Goal: Task Accomplishment & Management: Complete application form

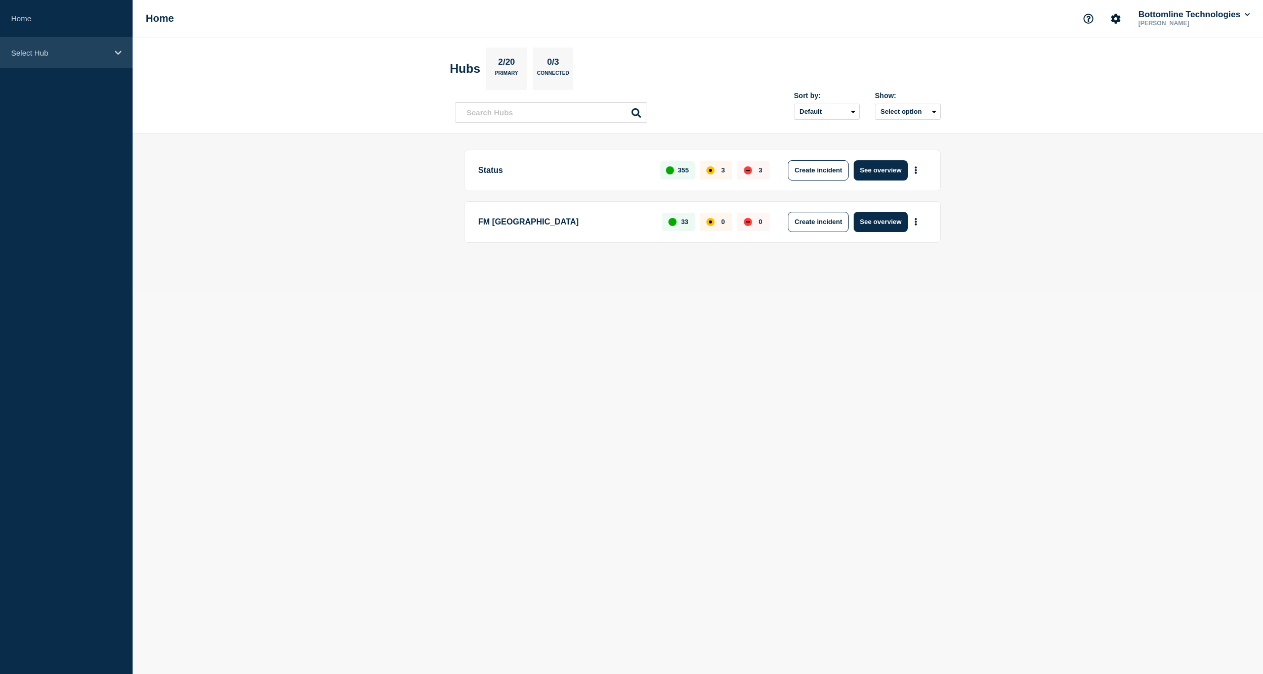
click at [51, 52] on p "Select Hub" at bounding box center [59, 53] width 97 height 9
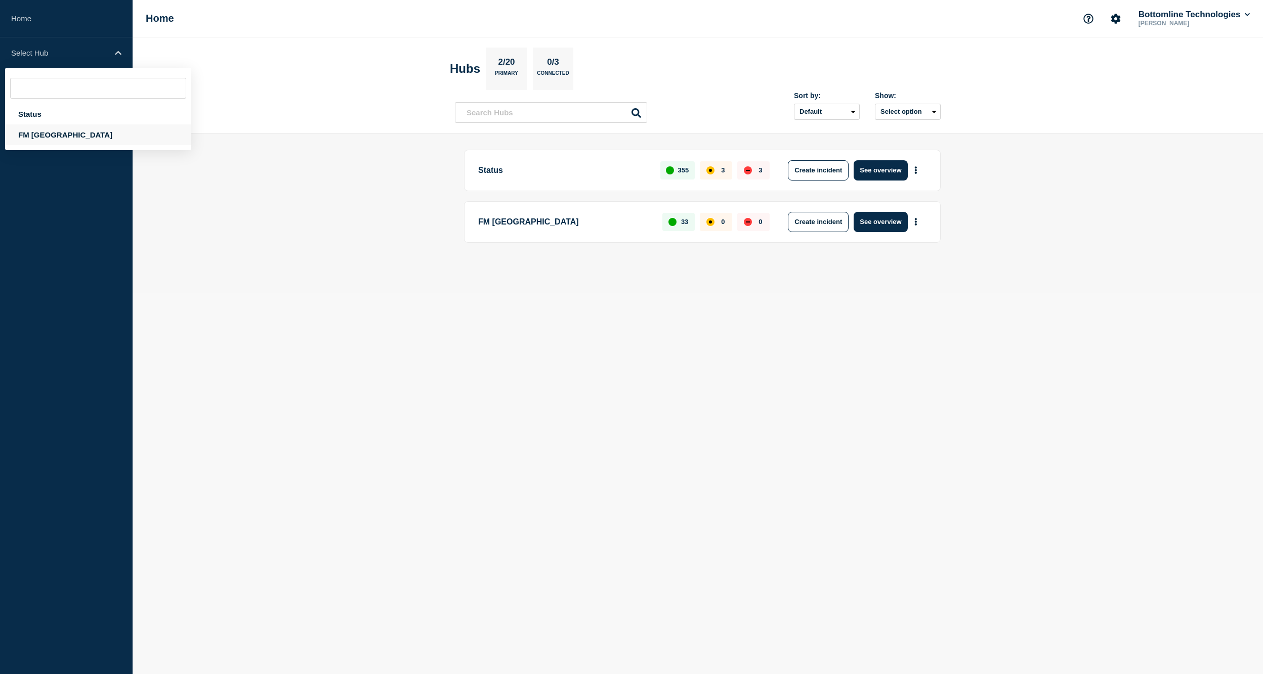
click at [58, 130] on div "FM [GEOGRAPHIC_DATA]" at bounding box center [98, 134] width 186 height 21
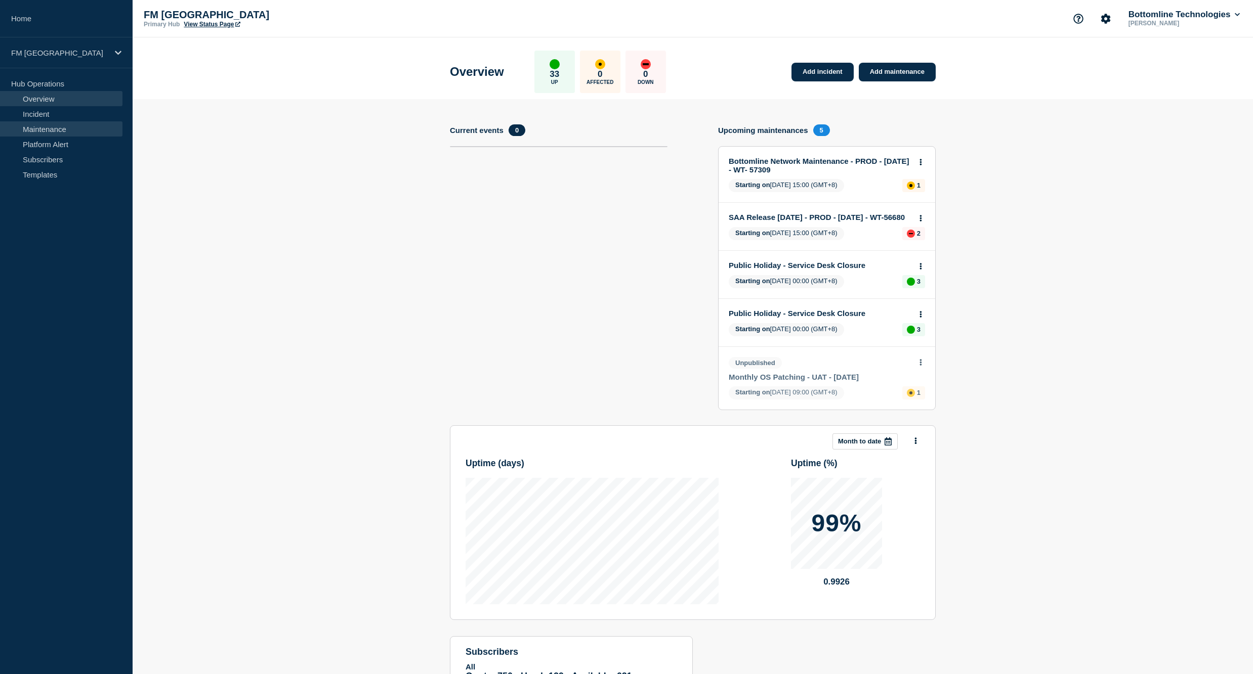
click at [49, 126] on link "Maintenance" at bounding box center [61, 128] width 122 height 15
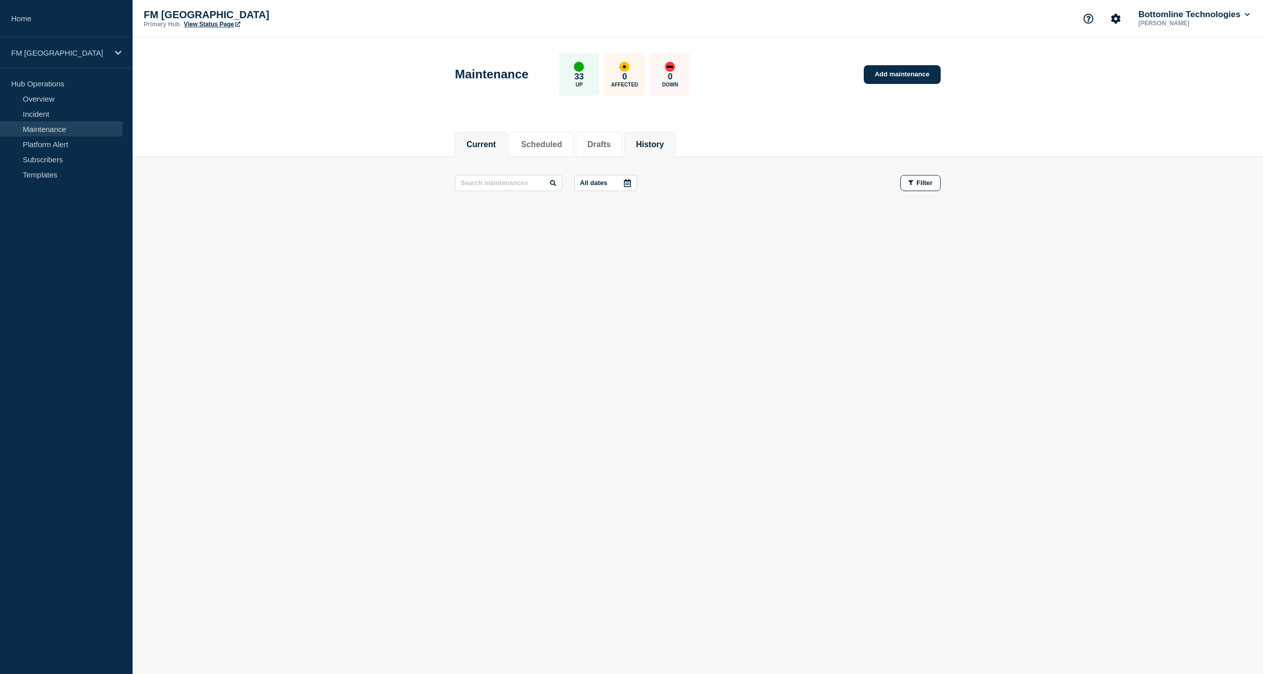
click at [662, 146] on button "History" at bounding box center [650, 144] width 28 height 9
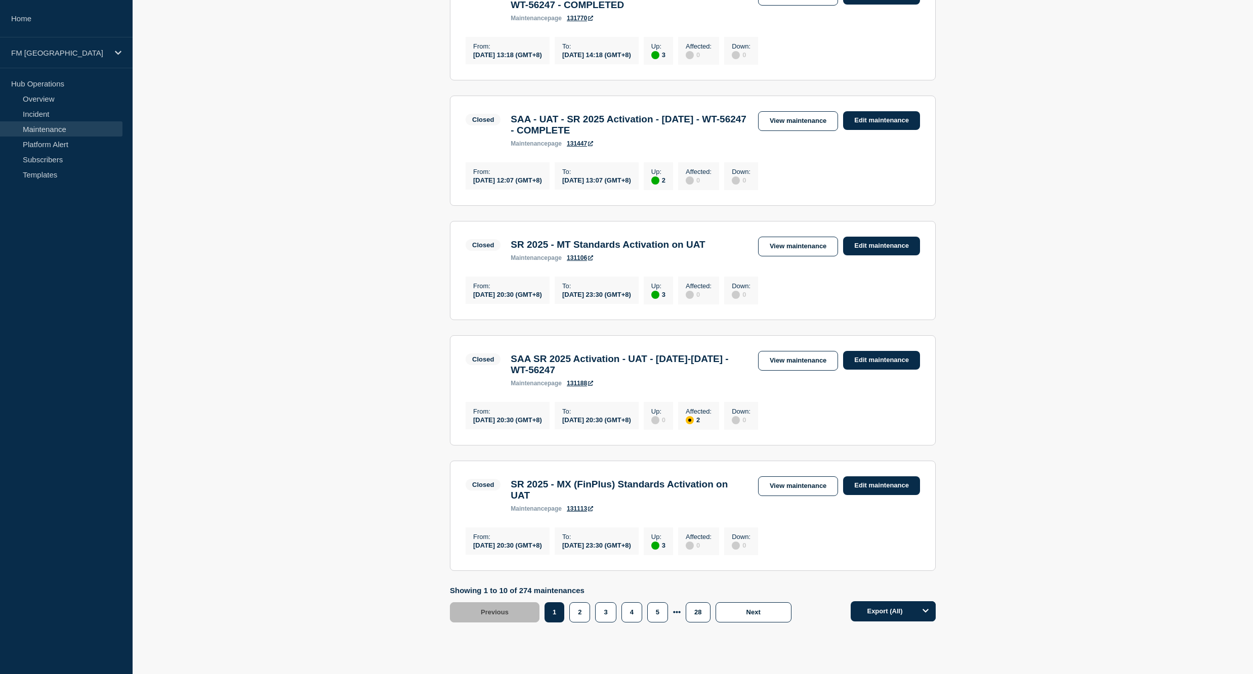
scroll to position [935, 0]
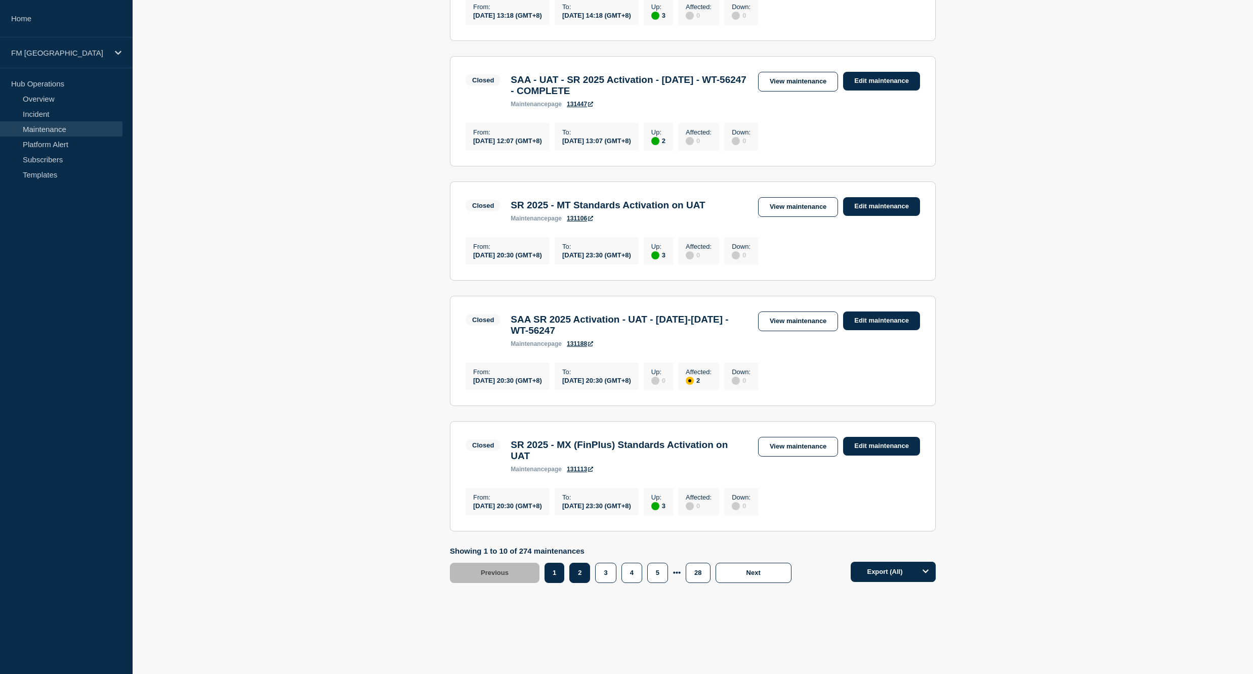
click at [578, 570] on button "2" at bounding box center [579, 573] width 21 height 20
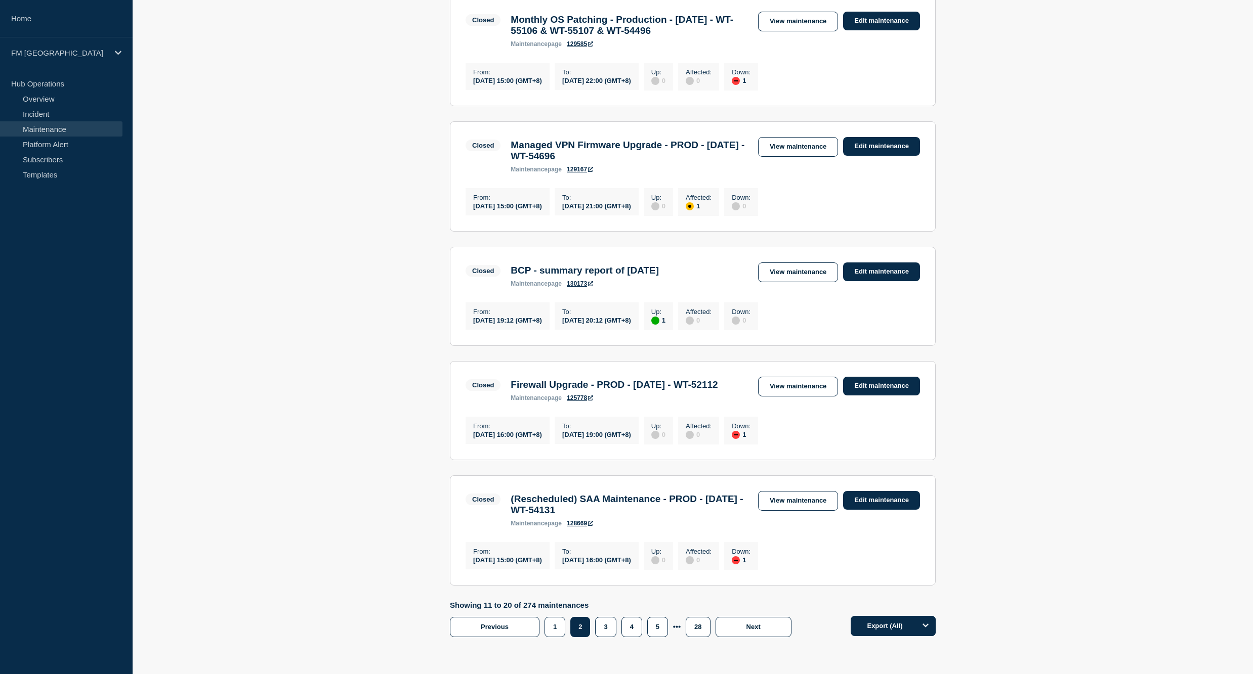
scroll to position [948, 0]
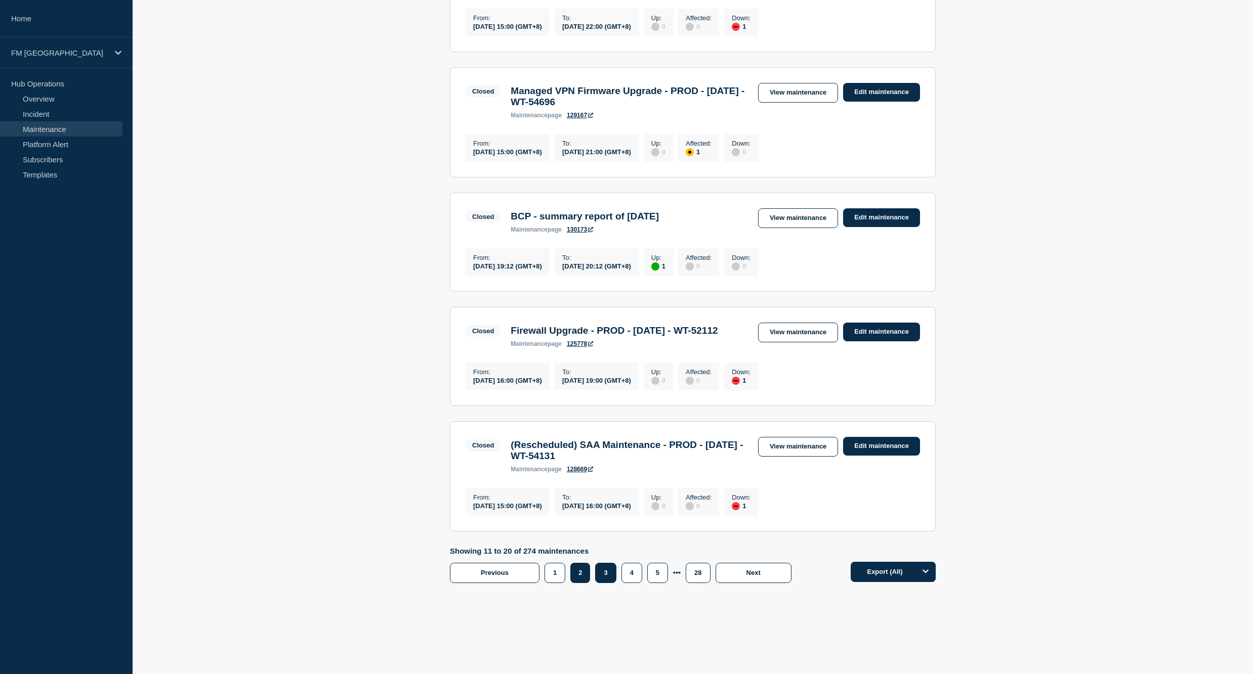
click at [596, 575] on button "3" at bounding box center [605, 573] width 21 height 20
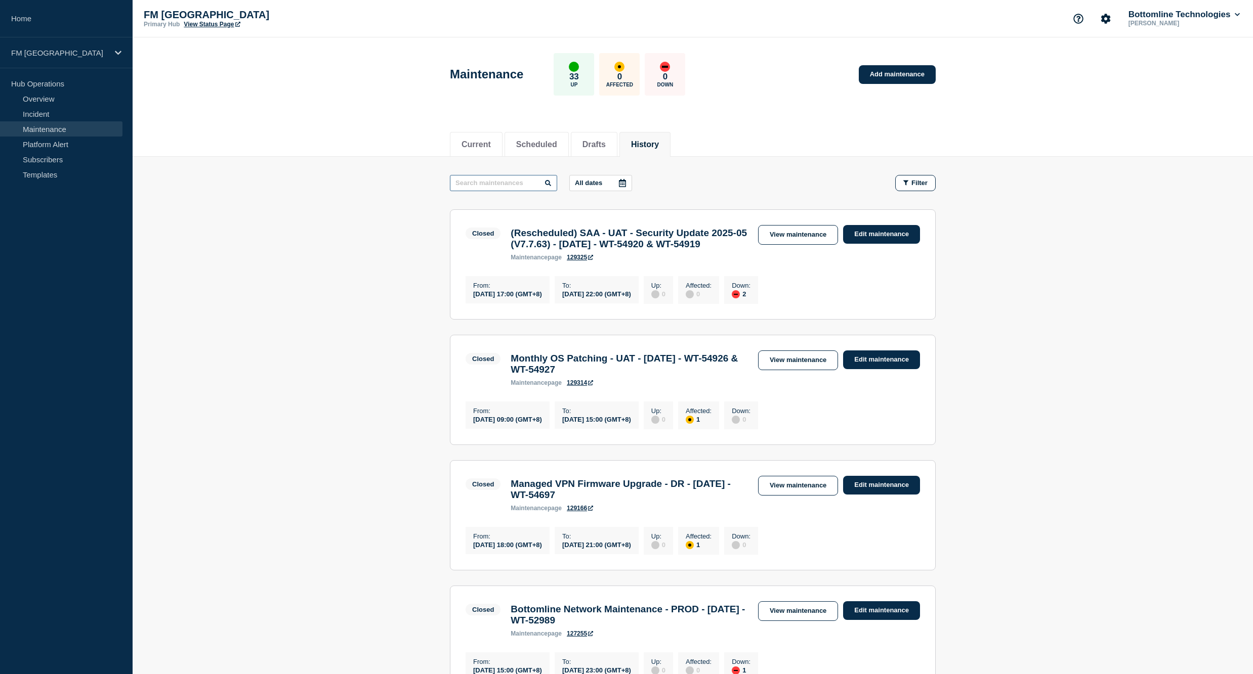
click at [495, 179] on input "text" at bounding box center [503, 183] width 107 height 16
type input "line swing"
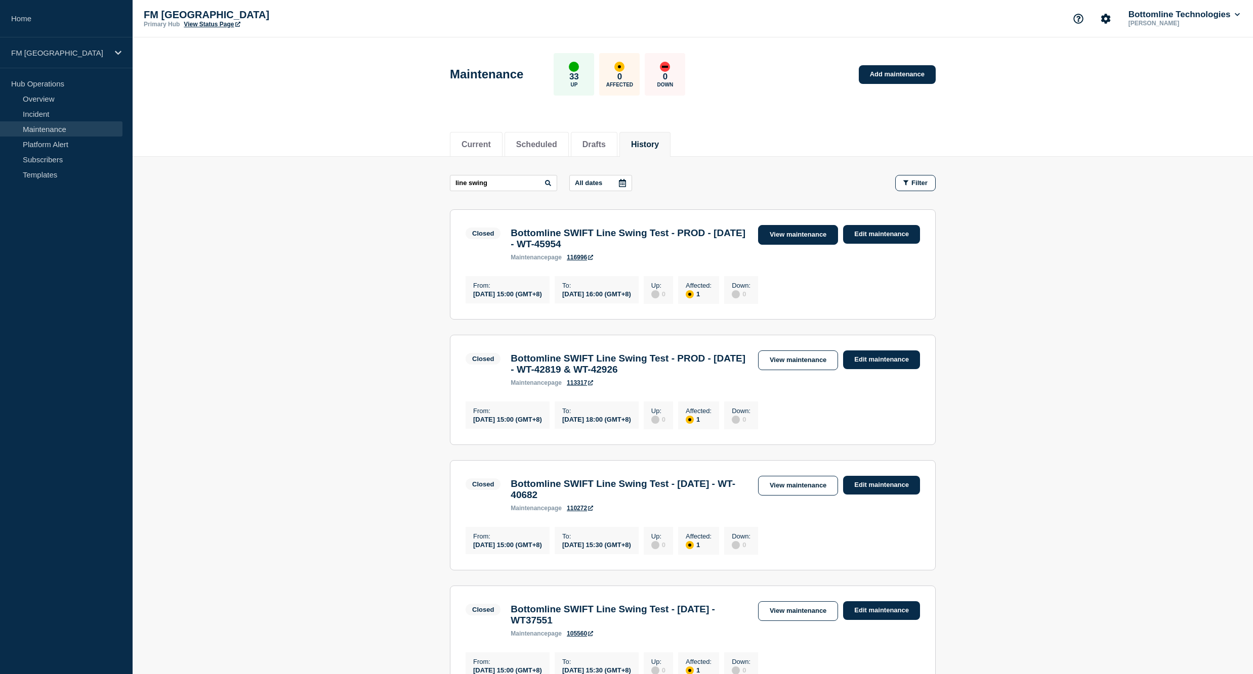
click at [800, 237] on link "View maintenance" at bounding box center [798, 235] width 80 height 20
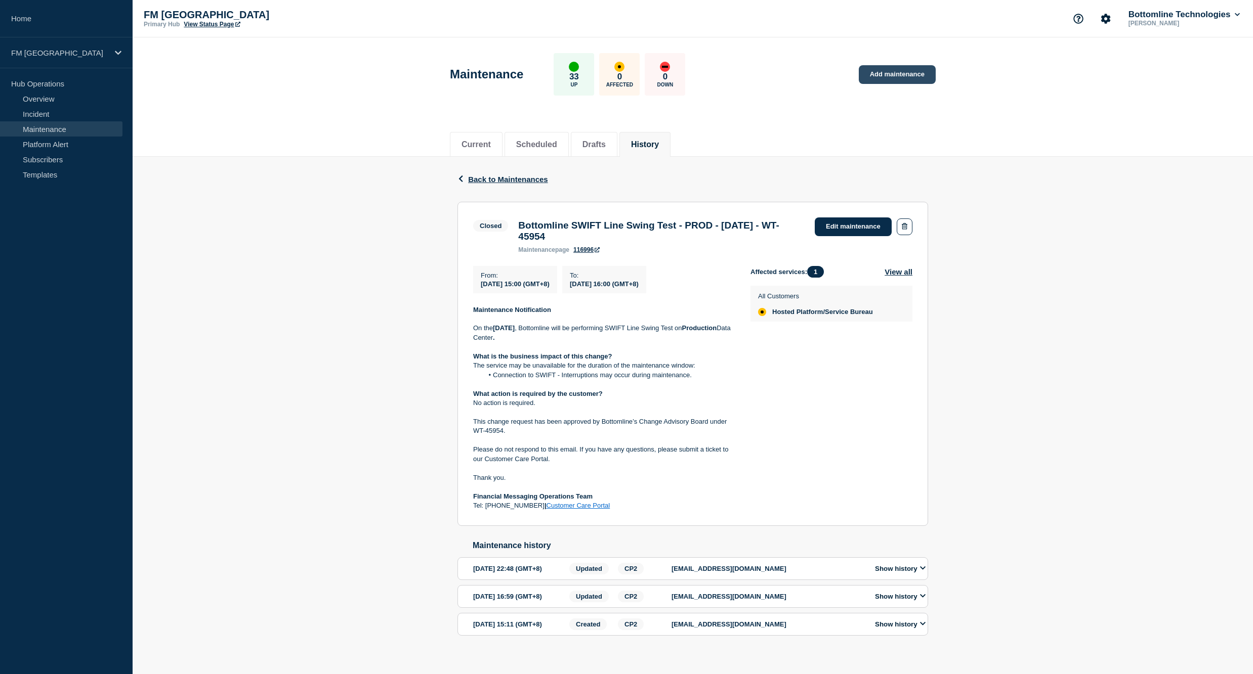
click at [903, 76] on link "Add maintenance" at bounding box center [897, 74] width 77 height 19
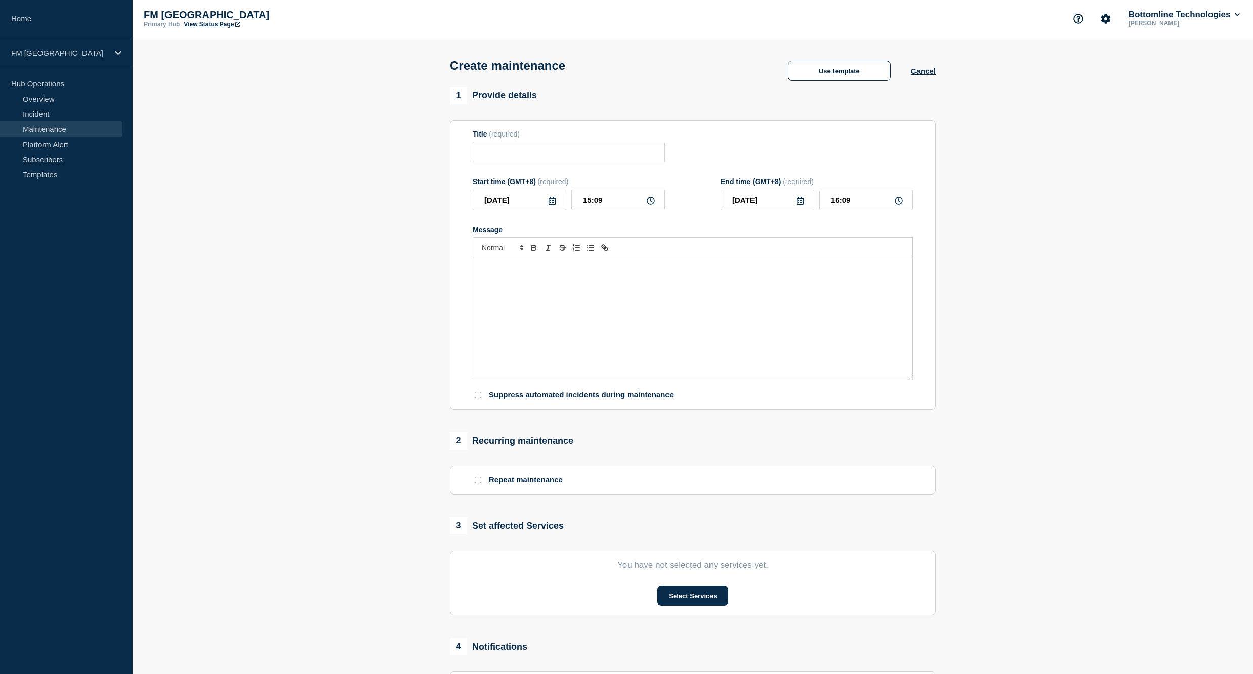
click at [551, 205] on icon at bounding box center [551, 201] width 7 height 8
click at [589, 327] on div "30" at bounding box center [588, 329] width 14 height 14
type input "[DATE]"
click at [607, 205] on input "15:09" at bounding box center [618, 200] width 94 height 21
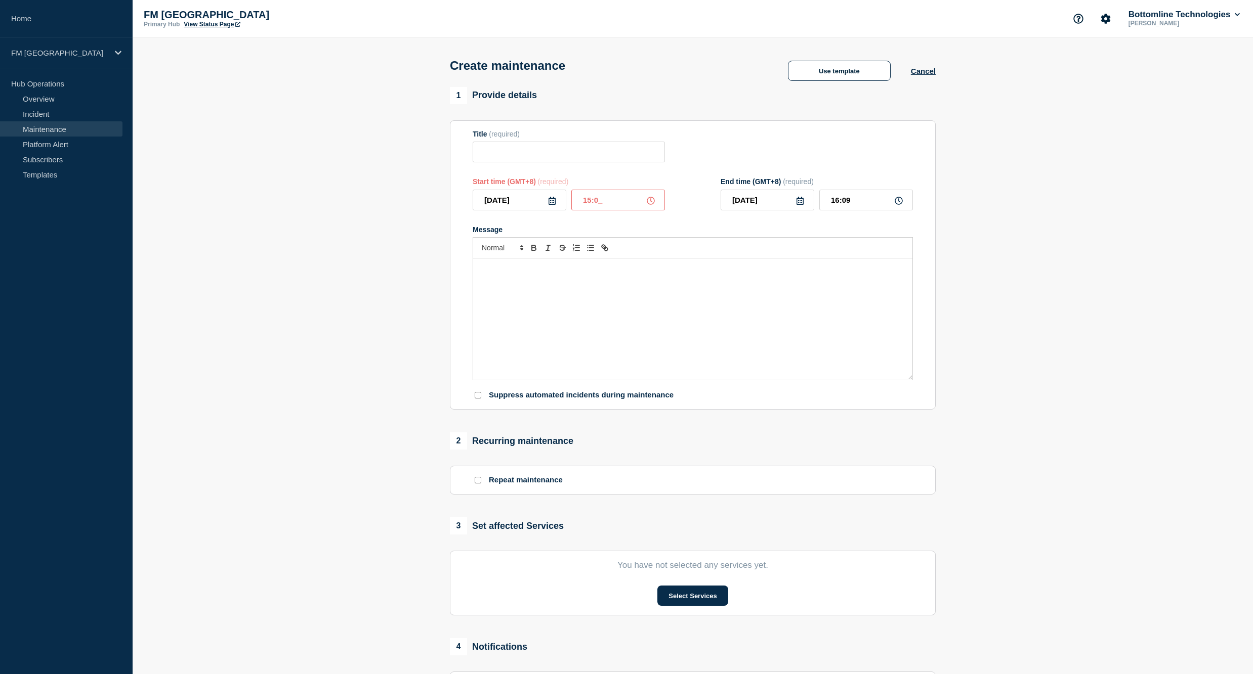
type input "15:00"
click at [867, 206] on input "16:00" at bounding box center [866, 200] width 94 height 21
click at [836, 204] on input "16:00" at bounding box center [866, 200] width 94 height 21
type input "15:30"
click at [569, 151] on input "Title" at bounding box center [569, 152] width 192 height 21
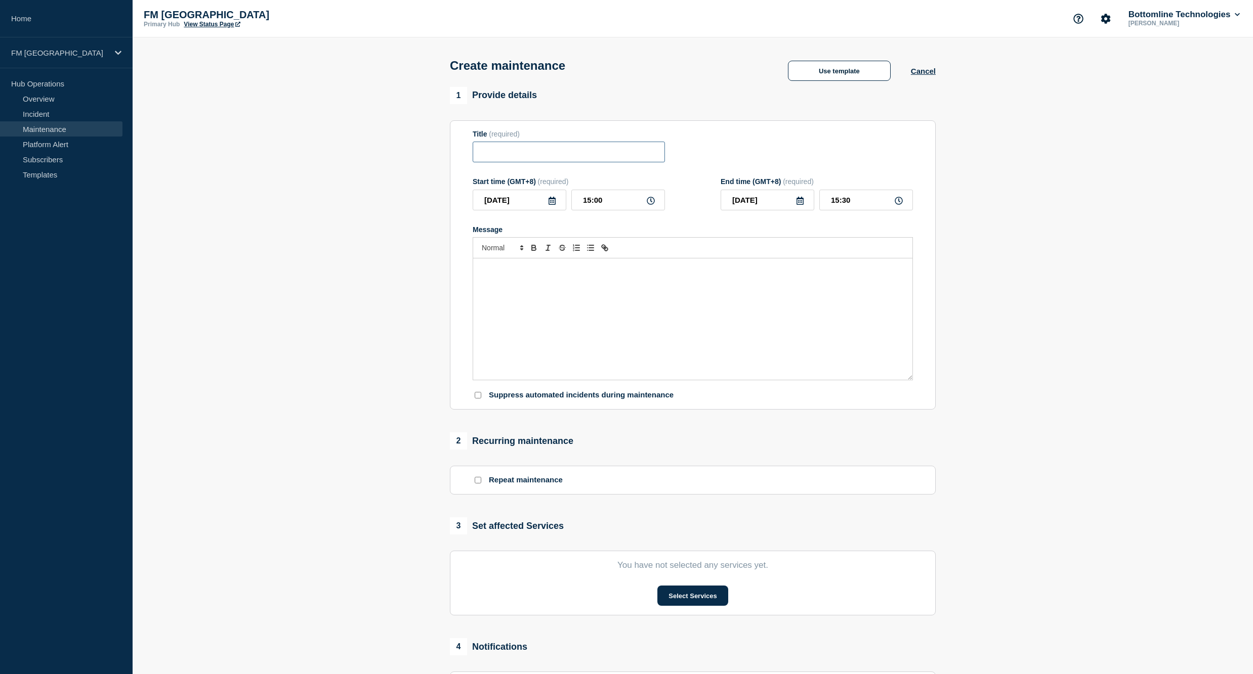
paste input "Bottomline SWIFT Line Swing Test - PROD - [DATE] - WT-45954"
click at [630, 154] on input "Bottomline SWIFT Line Swing Test - PROD - [DATE] - WT-45954" at bounding box center [569, 152] width 192 height 21
drag, startPoint x: 575, startPoint y: 153, endPoint x: 709, endPoint y: 154, distance: 134.1
click at [709, 154] on div "Title (required) Bottomline SWIFT Line Swing Test - PROD - [DATE] - WT-45954" at bounding box center [693, 146] width 440 height 33
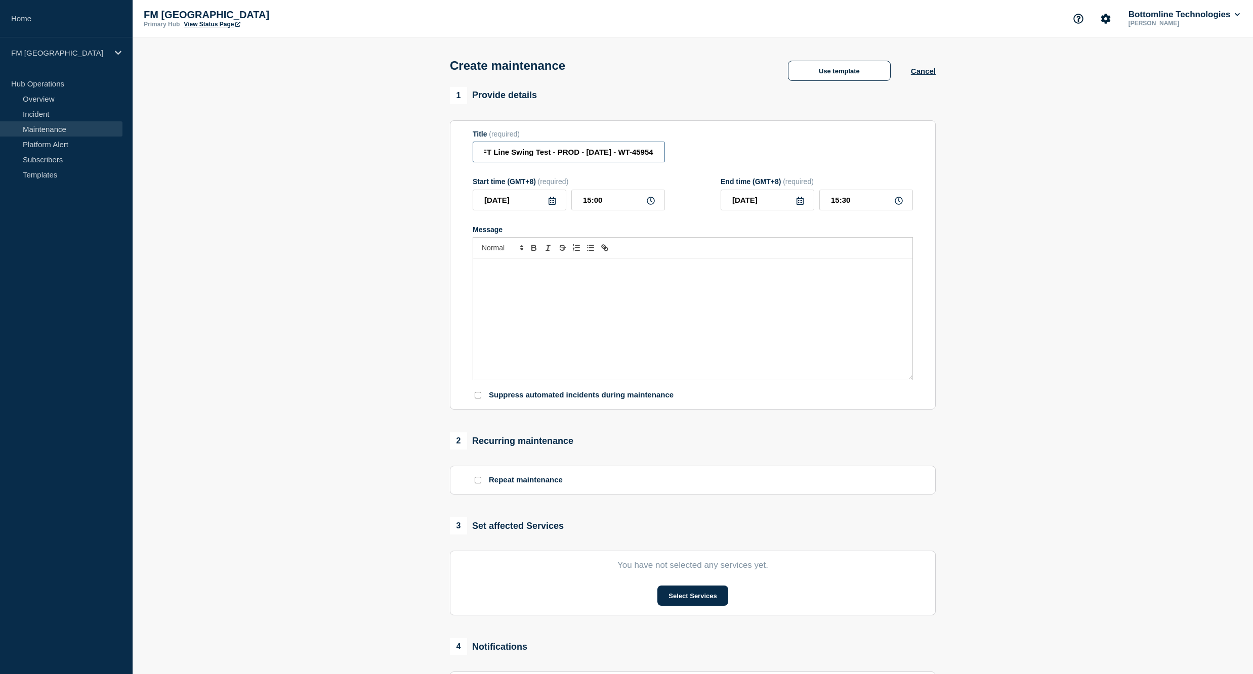
click at [576, 156] on input "Bottomline SWIFT Line Swing Test - PROD - [DATE] - WT-45954" at bounding box center [569, 152] width 192 height 21
drag, startPoint x: 581, startPoint y: 158, endPoint x: 697, endPoint y: 160, distance: 115.4
click at [697, 160] on div "Title (required) Bottomline SWIFT Line Swing Test - PROD - [DATE] - WT-57155" at bounding box center [693, 146] width 440 height 33
click at [646, 154] on input "Bottomline SWIFT Line Swing Test - PROD - [DATE] - WT-57155" at bounding box center [569, 152] width 192 height 21
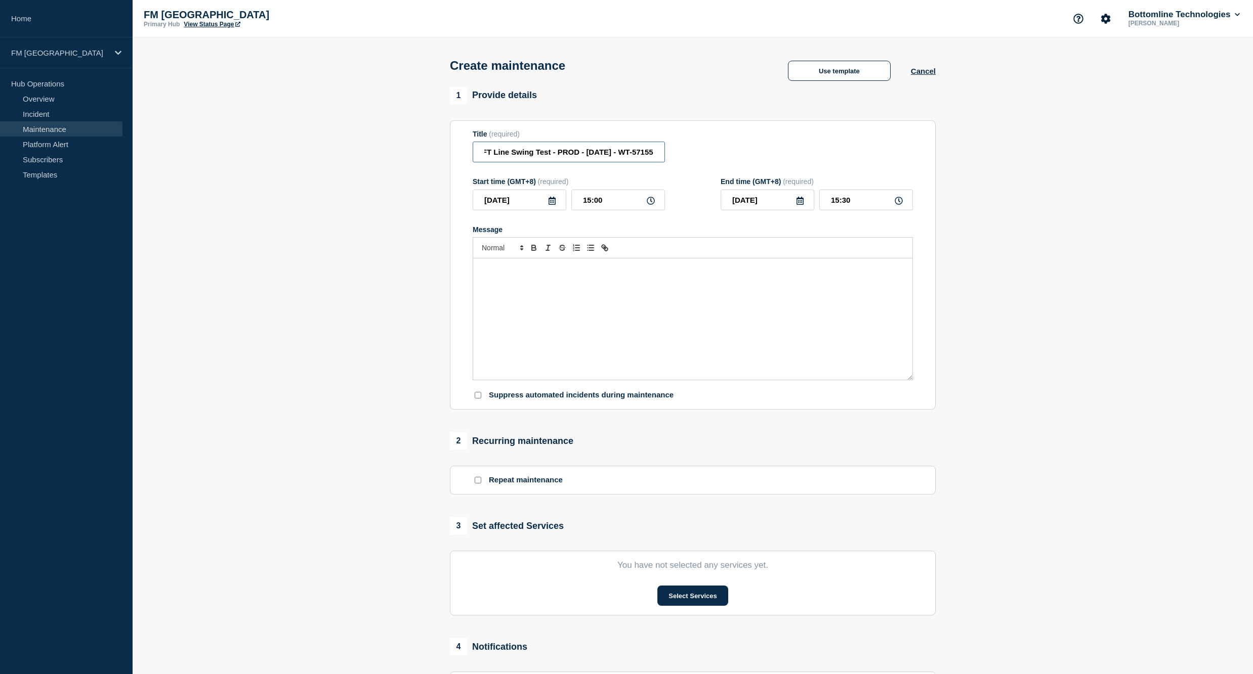
click at [652, 156] on input "Bottomline SWIFT Line Swing Test - PROD - [DATE] - WT-57155" at bounding box center [569, 152] width 192 height 21
drag, startPoint x: 605, startPoint y: 156, endPoint x: 478, endPoint y: 158, distance: 127.0
click at [478, 158] on input "Bottomline SWIFT Line Swing Test - PROD - [DATE] - WT-57155" at bounding box center [569, 152] width 192 height 21
click at [553, 158] on input "Bottomline SWIFT Line Swing Test - PROD - [DATE] - WT-57155" at bounding box center [569, 152] width 192 height 21
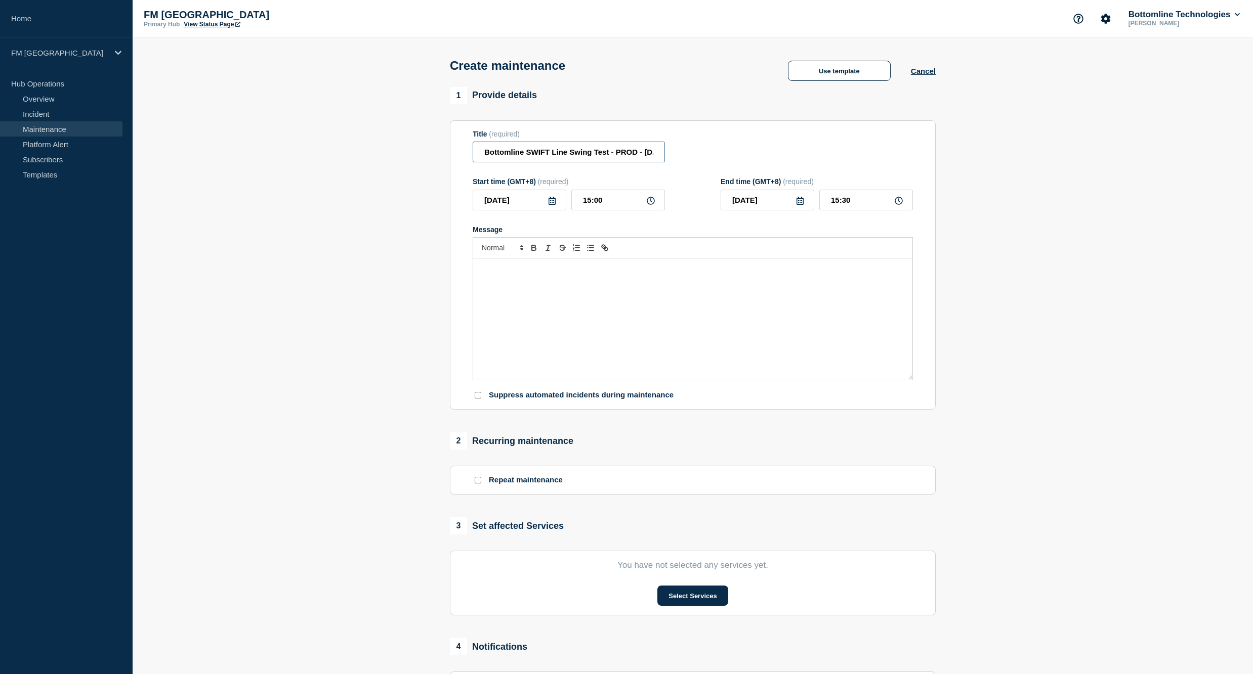
type input "Bottomline SWIFT Line Swing Test - PROD - [DATE] - WT-57155"
click at [559, 318] on div "Message" at bounding box center [692, 319] width 439 height 121
click at [642, 287] on div "Message" at bounding box center [692, 319] width 439 height 121
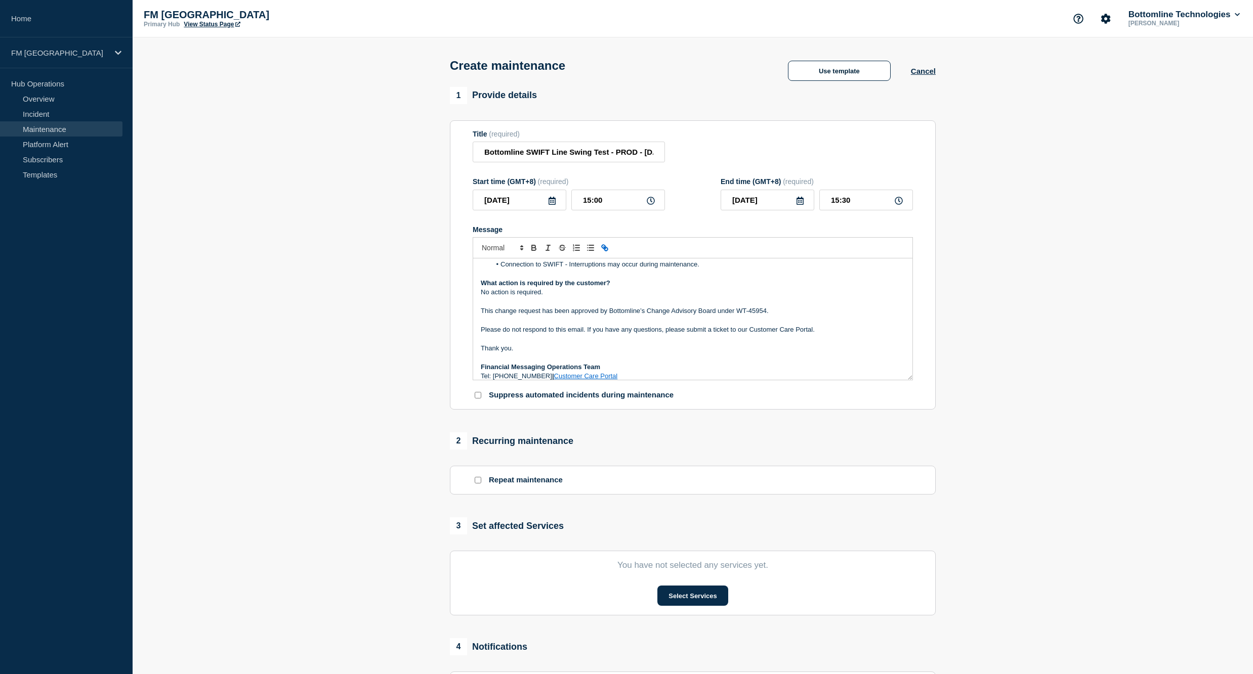
click at [775, 316] on p "This change request has been approved by Bottomline’s Change Advisory Board und…" at bounding box center [693, 311] width 424 height 9
drag, startPoint x: 628, startPoint y: 159, endPoint x: 715, endPoint y: 160, distance: 87.0
click at [715, 160] on div "Title (required) Bottomline SWIFT Line Swing Test - PROD - [DATE] - WT-57155" at bounding box center [693, 146] width 440 height 33
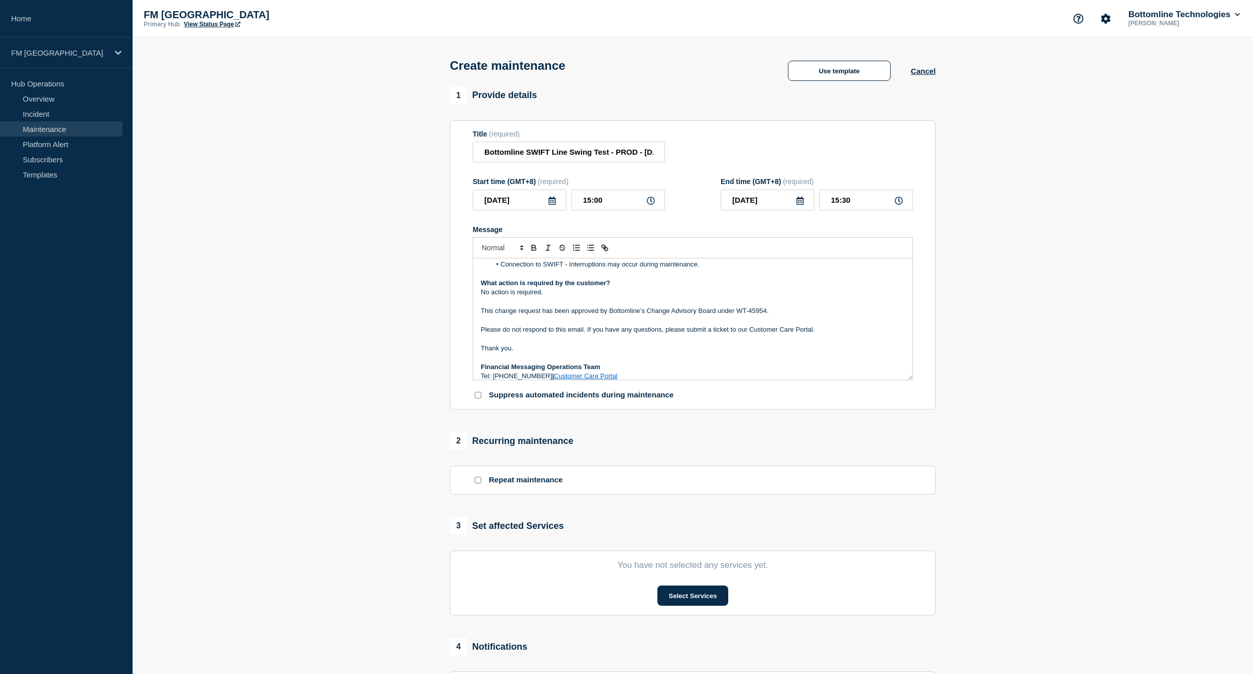
click at [782, 316] on p "This change request has been approved by Bottomline’s Change Advisory Board und…" at bounding box center [693, 311] width 424 height 9
click at [815, 341] on p "Message" at bounding box center [693, 339] width 424 height 9
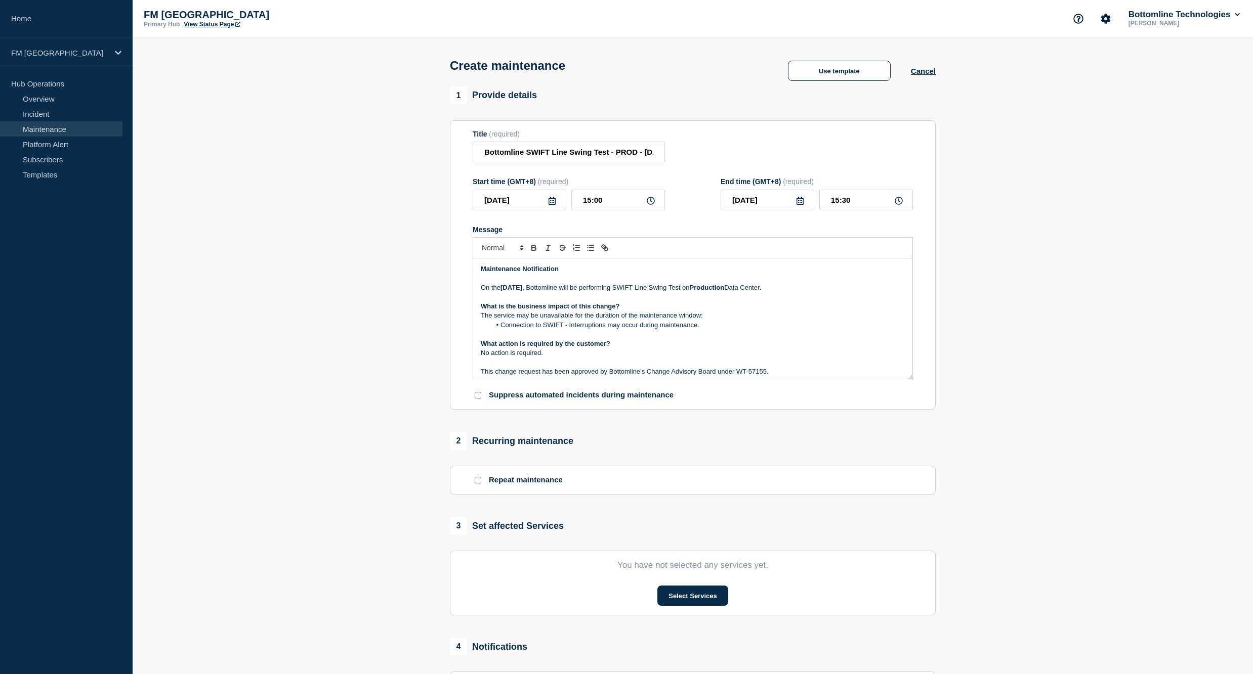
drag, startPoint x: 502, startPoint y: 289, endPoint x: 535, endPoint y: 289, distance: 32.4
click at [522, 289] on strong "[DATE]" at bounding box center [511, 288] width 22 height 8
drag, startPoint x: 509, startPoint y: 292, endPoint x: 549, endPoint y: 316, distance: 47.2
click at [509, 291] on strong "[DATE]" at bounding box center [511, 288] width 22 height 8
click at [774, 311] on p "What is the business impact of this change?" at bounding box center [693, 306] width 424 height 9
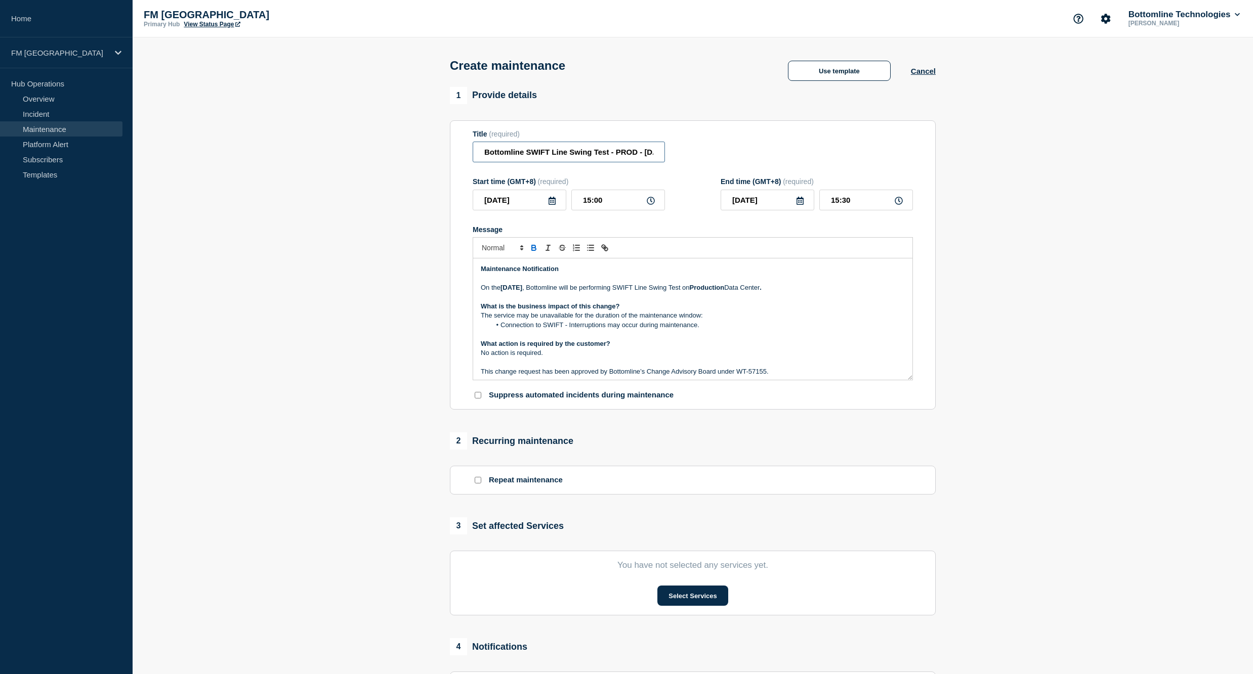
scroll to position [0, 79]
drag, startPoint x: 618, startPoint y: 153, endPoint x: 716, endPoint y: 156, distance: 98.2
click at [716, 156] on div "Title (required) Bottomline SWIFT Line Swing Test - PROD - [DATE] - WT-57155" at bounding box center [693, 146] width 440 height 33
click at [594, 158] on input "Bottomline SWIFT Line Swing Test - PROD - [DATE] - WT-57155" at bounding box center [569, 152] width 192 height 21
click at [660, 158] on input "Bottomline SWIFT Line Swing Test - PROD - [DATE] - WT-57155" at bounding box center [569, 152] width 192 height 21
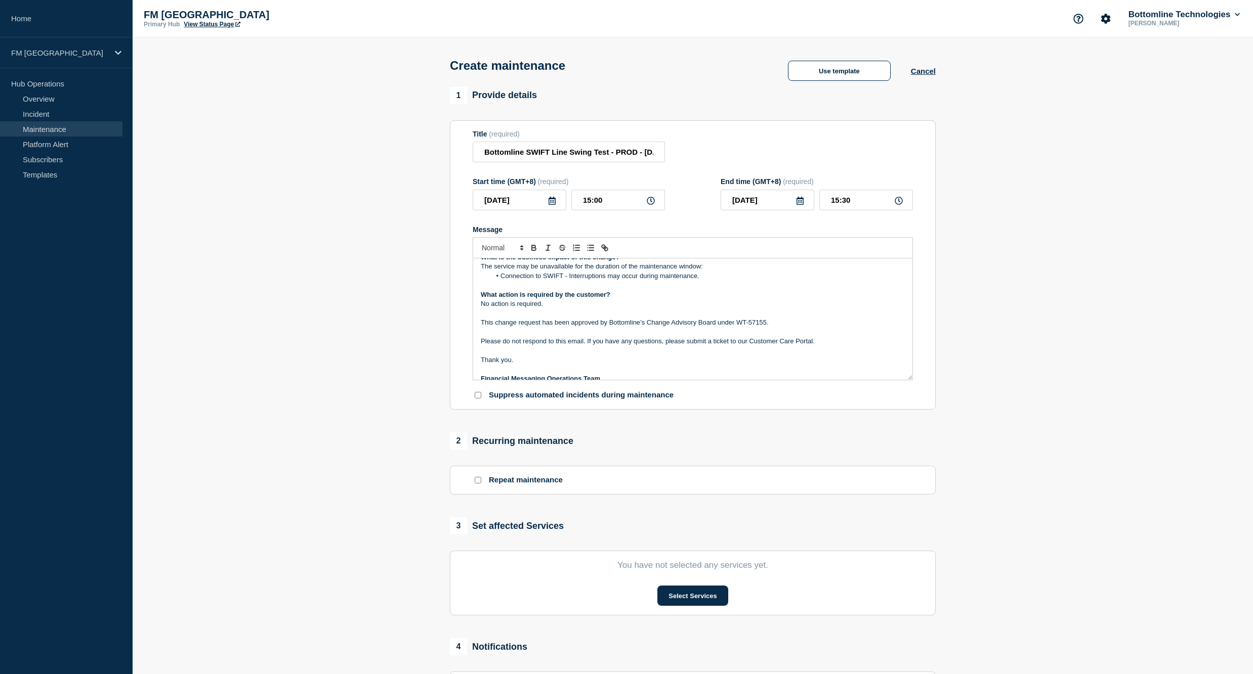
scroll to position [68, 0]
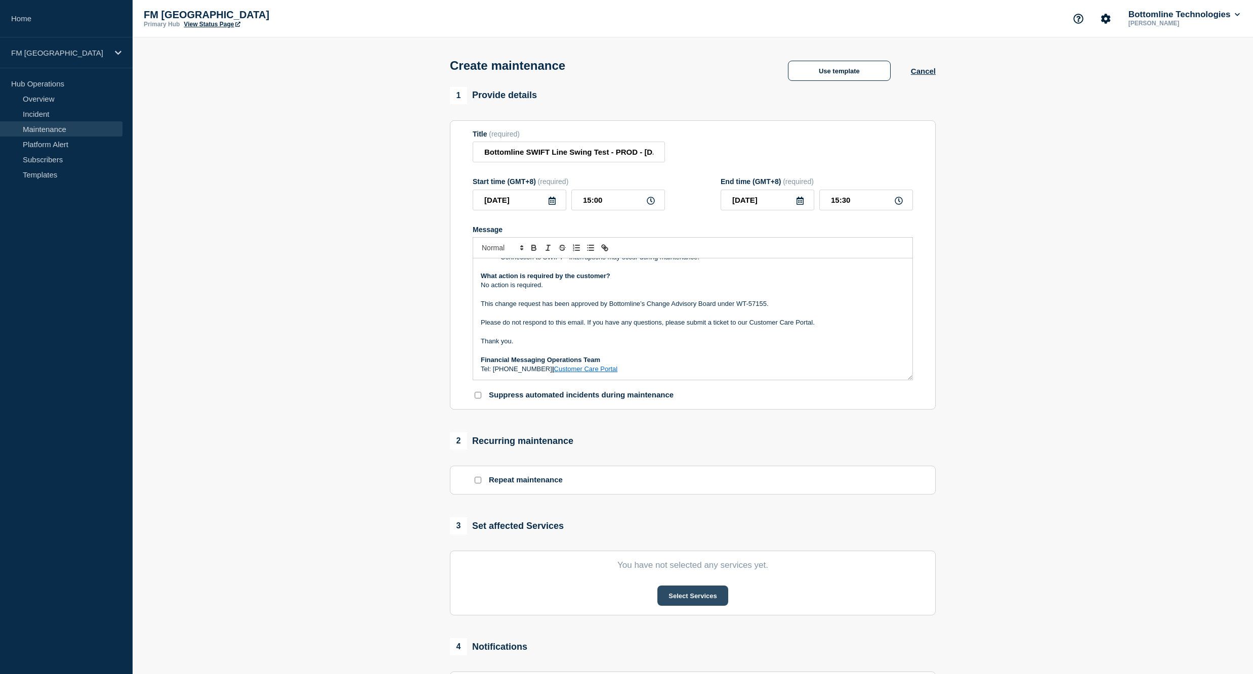
click at [689, 596] on button "Select Services" at bounding box center [692, 596] width 70 height 20
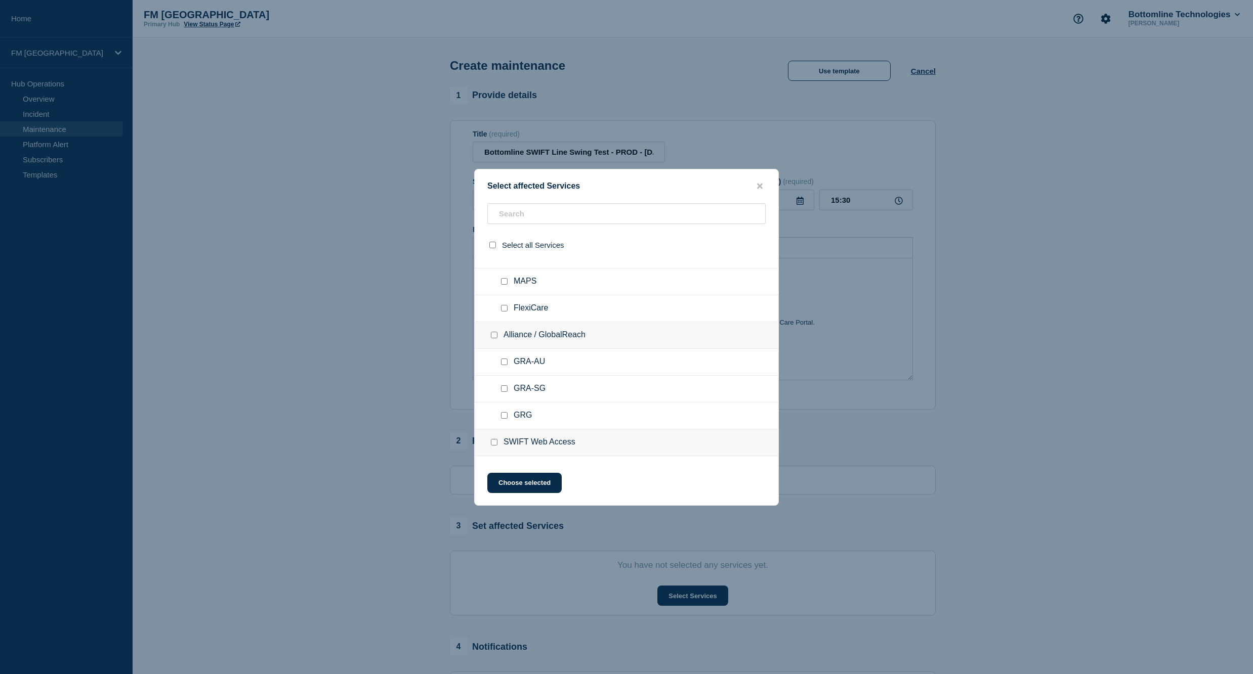
scroll to position [0, 0]
click at [502, 299] on input "Hosted Platform/Service Bureau checkbox" at bounding box center [504, 298] width 7 height 7
click at [505, 299] on input "Hosted Platform/Service Bureau checkbox" at bounding box center [504, 298] width 7 height 7
checkbox input "false"
click at [502, 408] on input "GRA-AU checkbox" at bounding box center [504, 405] width 7 height 7
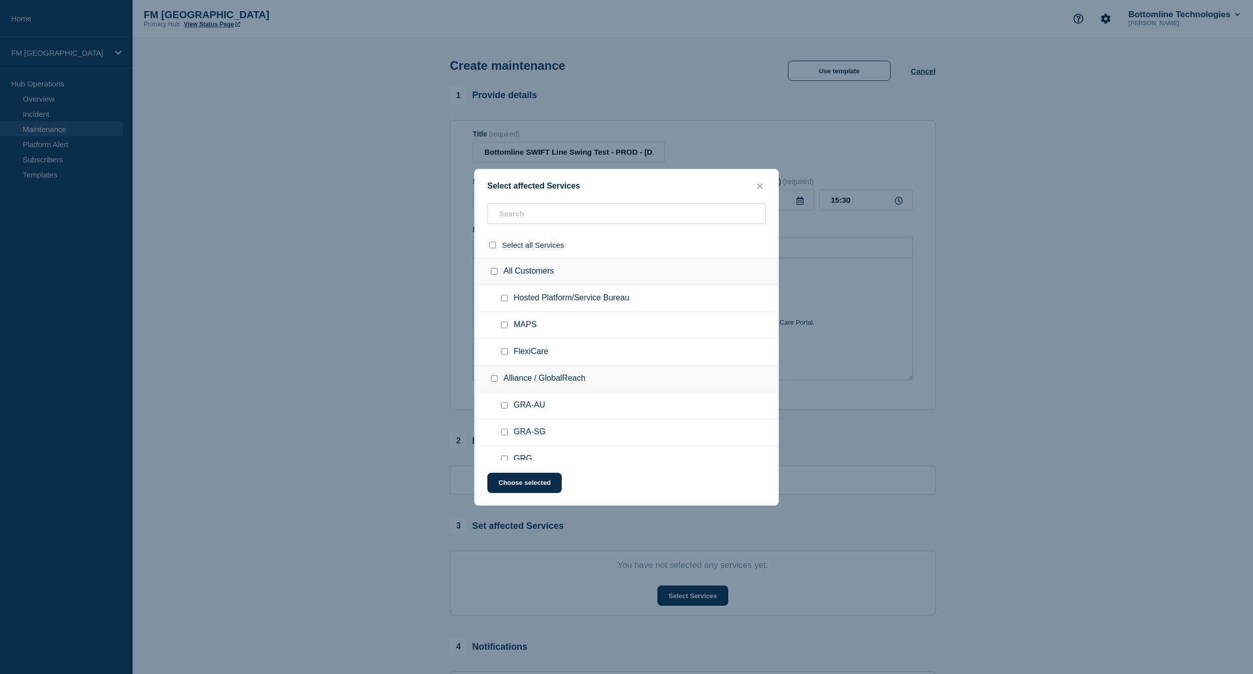
checkbox input "true"
click at [502, 430] on div at bounding box center [506, 433] width 15 height 10
click at [506, 371] on input "GRA-SG checkbox" at bounding box center [504, 373] width 7 height 7
checkbox input "true"
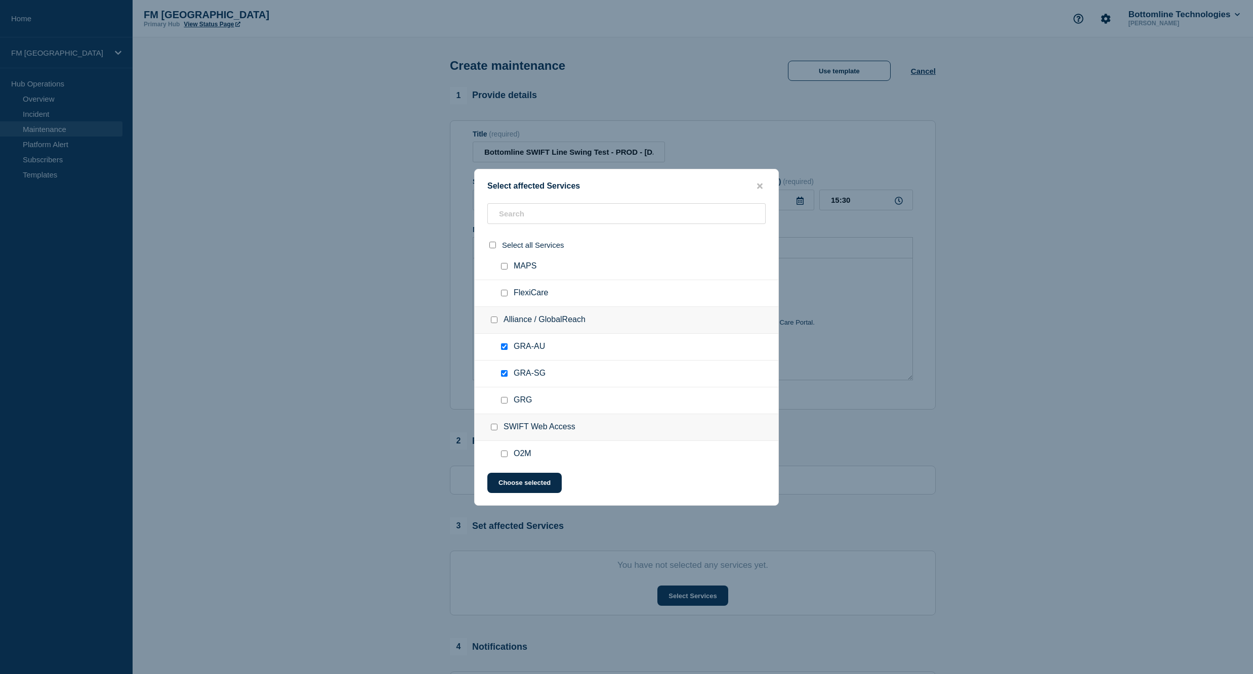
click at [504, 399] on input "GRG checkbox" at bounding box center [504, 400] width 7 height 7
checkbox input "true"
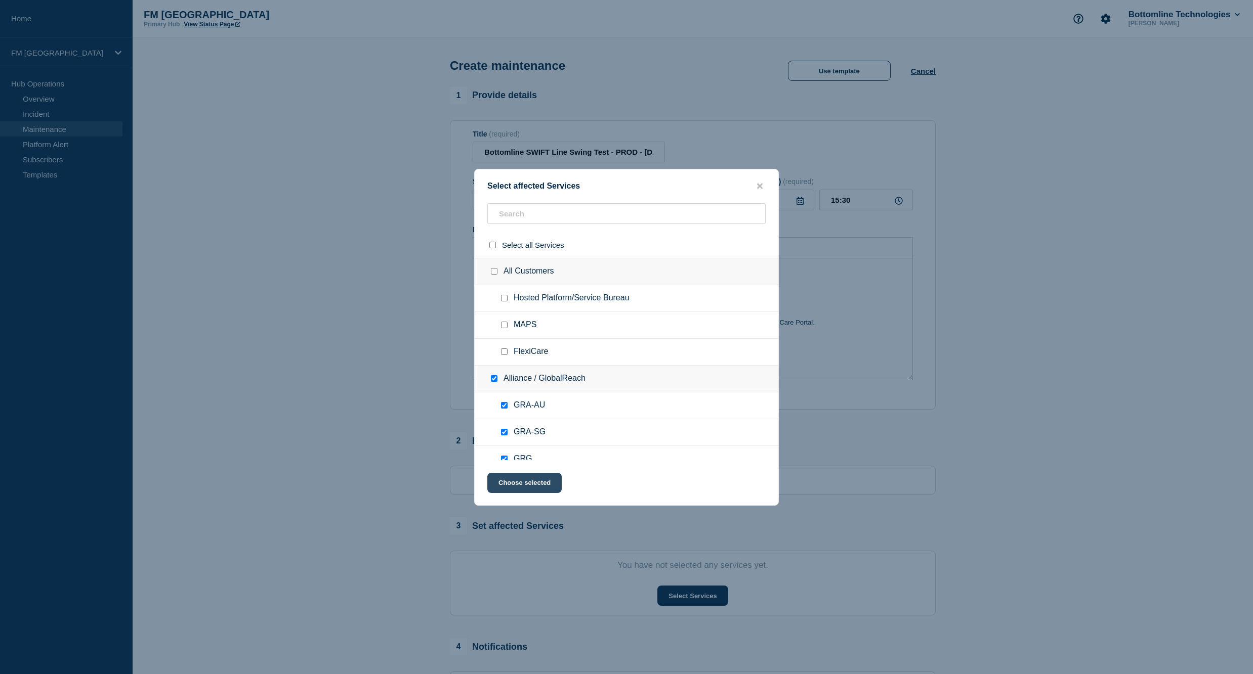
click at [521, 481] on button "Choose selected" at bounding box center [524, 483] width 74 height 20
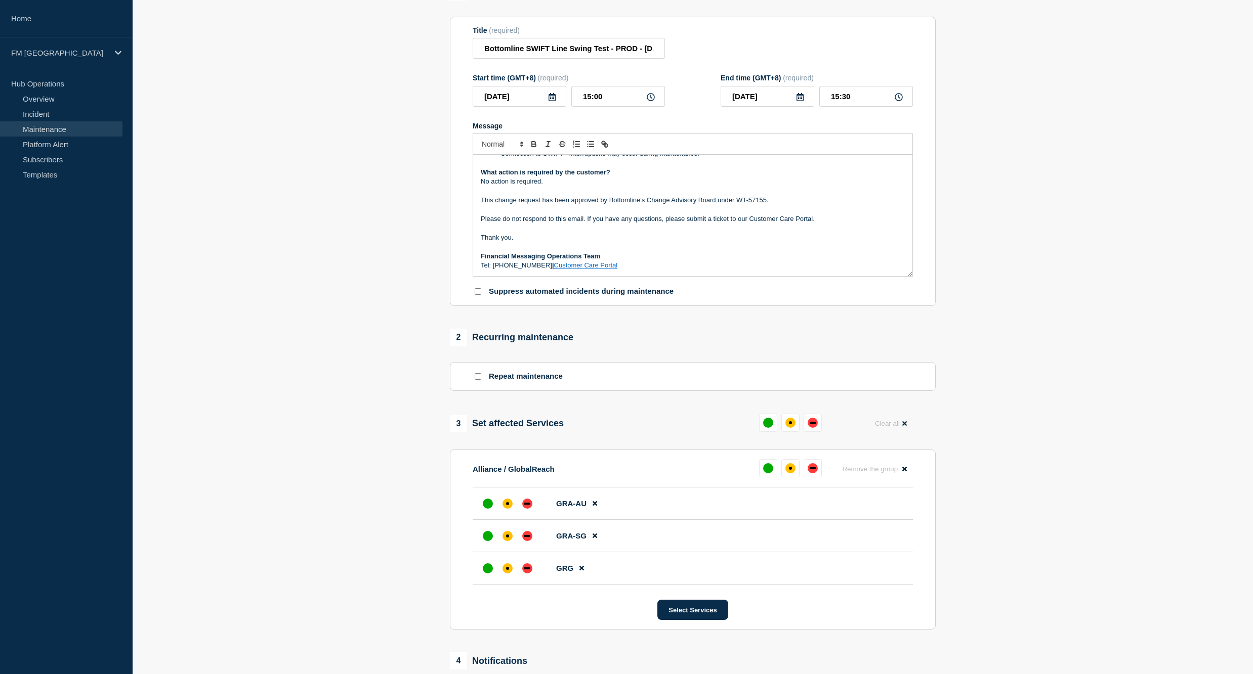
scroll to position [110, 0]
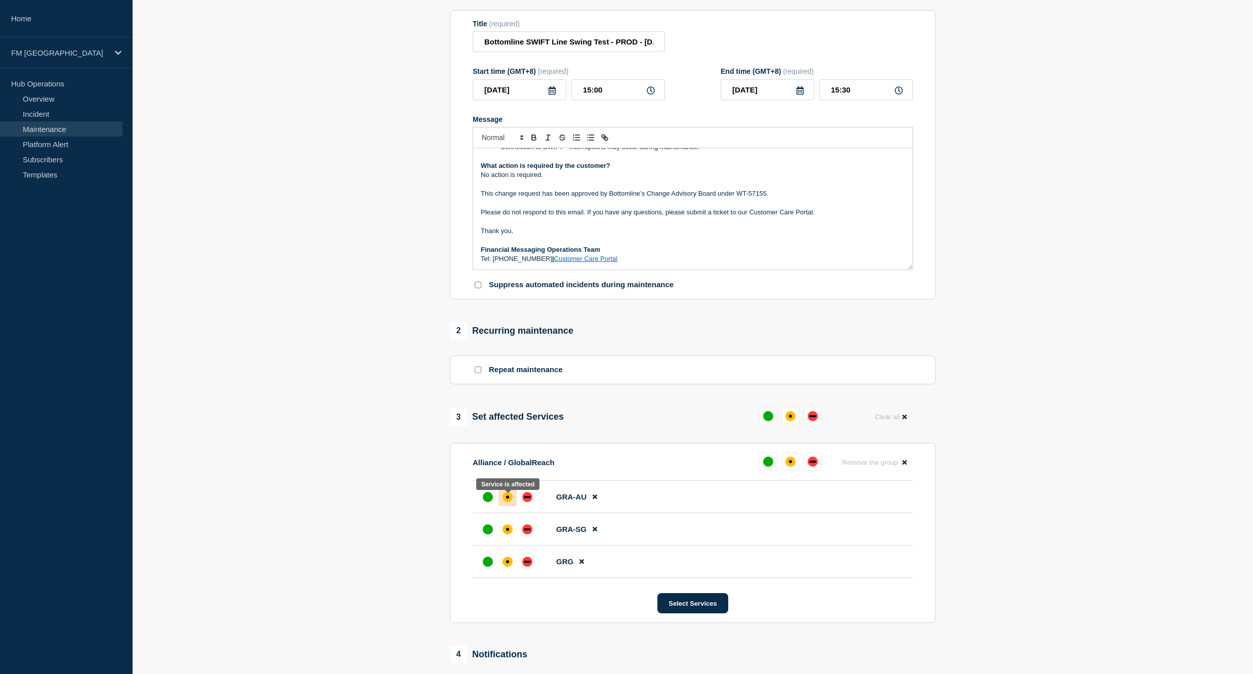
click at [509, 500] on div "affected" at bounding box center [507, 497] width 10 height 10
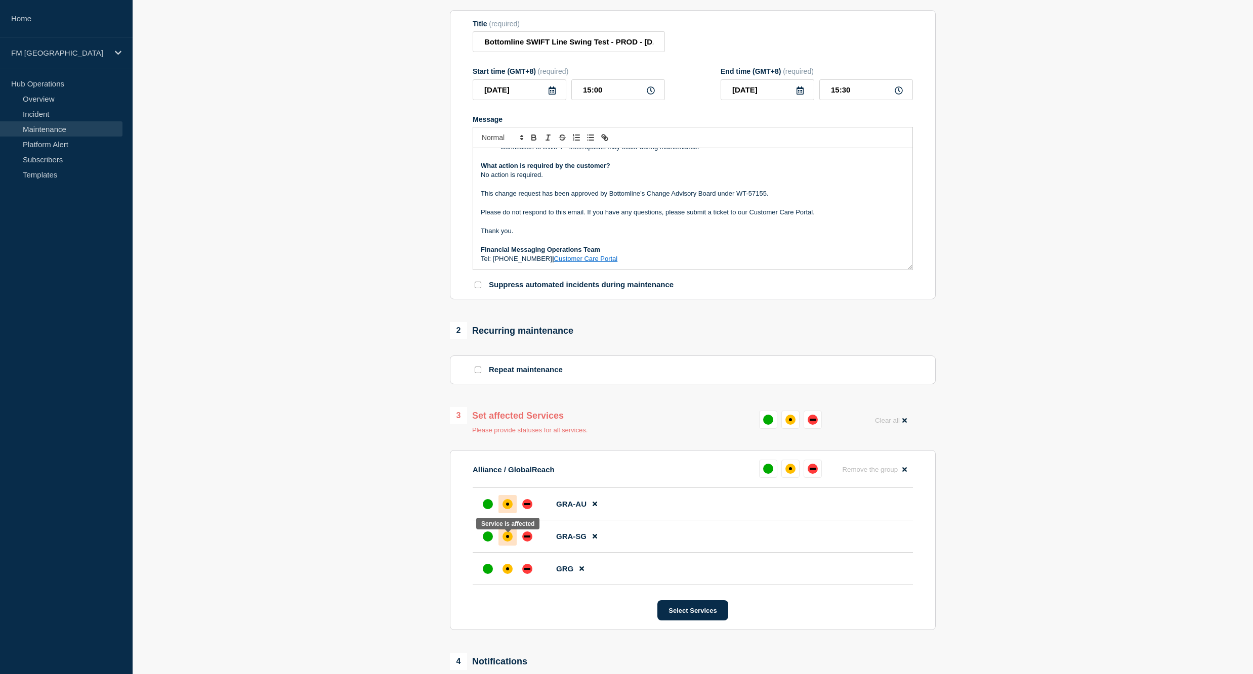
click at [502, 536] on div at bounding box center [507, 537] width 18 height 18
click at [506, 571] on div "affected" at bounding box center [507, 569] width 3 height 3
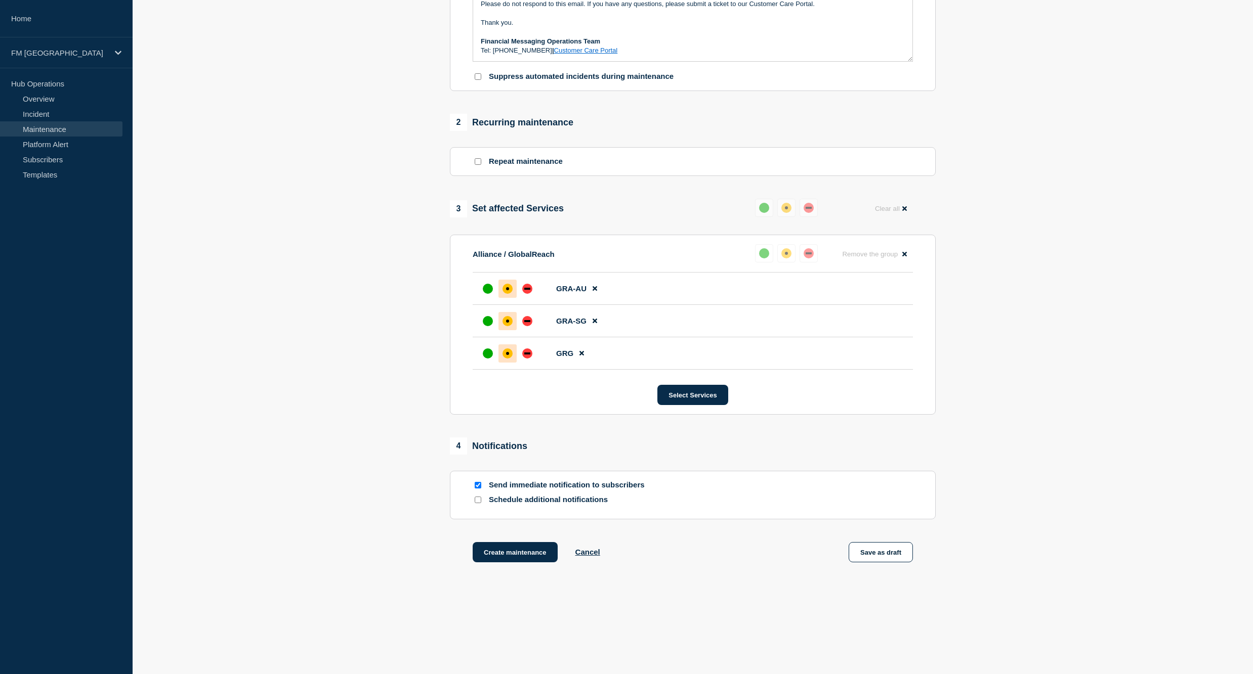
scroll to position [328, 0]
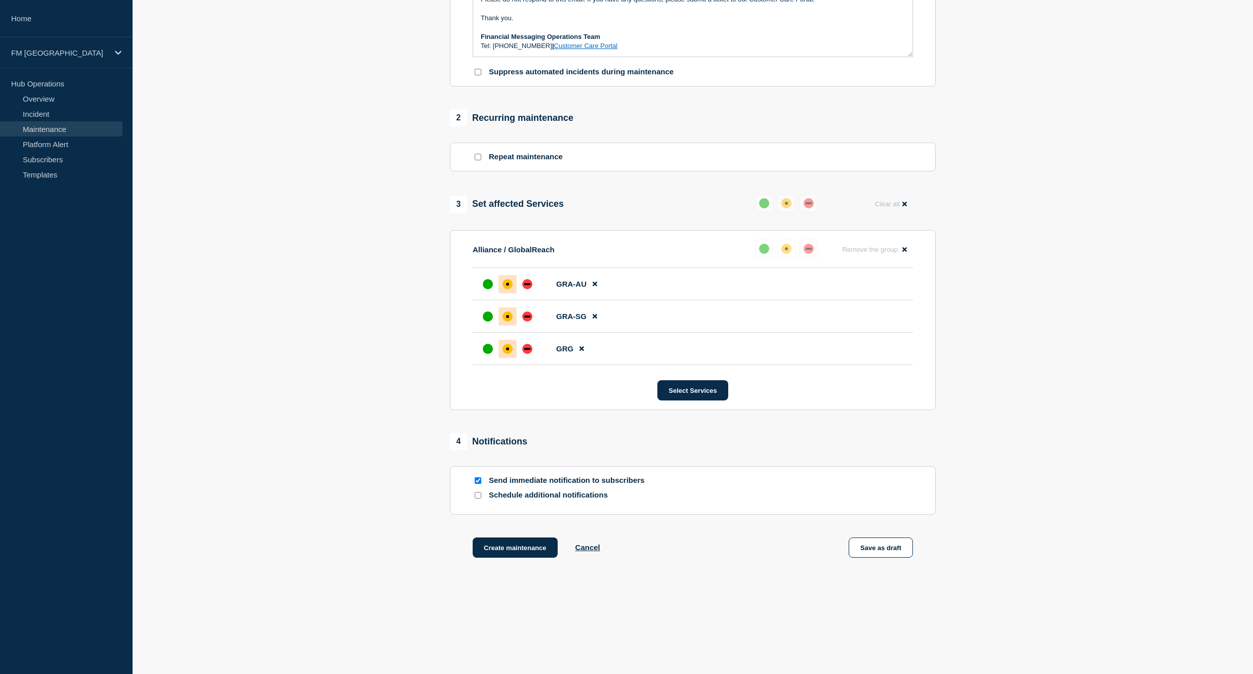
click at [479, 496] on input "Schedule additional notifications" at bounding box center [478, 495] width 7 height 7
checkbox input "true"
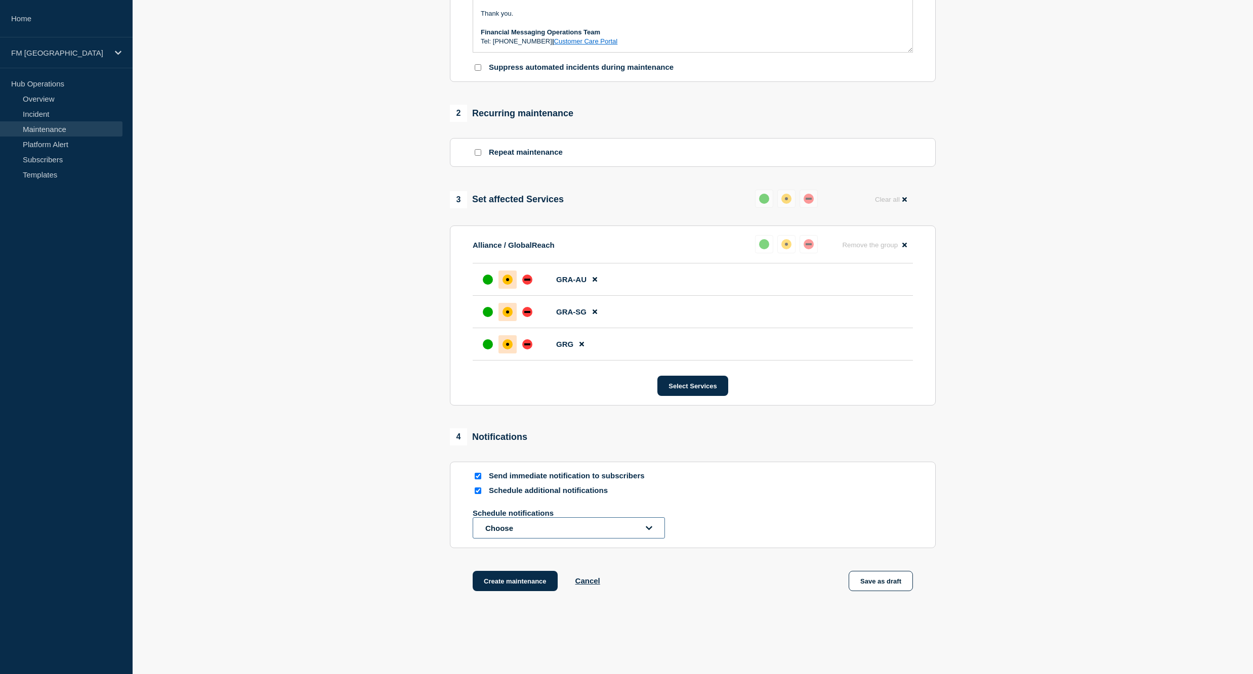
click at [551, 539] on button "Choose" at bounding box center [569, 528] width 192 height 21
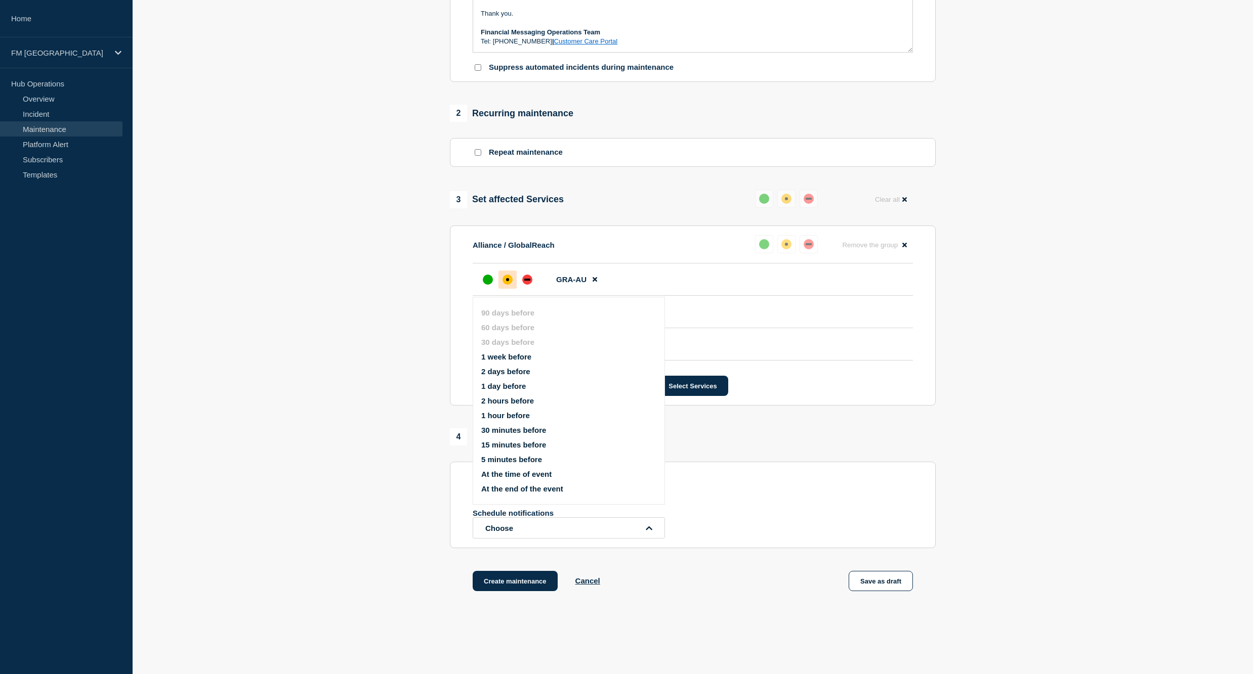
click at [520, 355] on button "1 week before" at bounding box center [506, 357] width 50 height 9
drag, startPoint x: 840, startPoint y: 606, endPoint x: 820, endPoint y: 606, distance: 20.2
click at [838, 606] on div "Create maintenance Cancel Save as draft" at bounding box center [693, 616] width 486 height 46
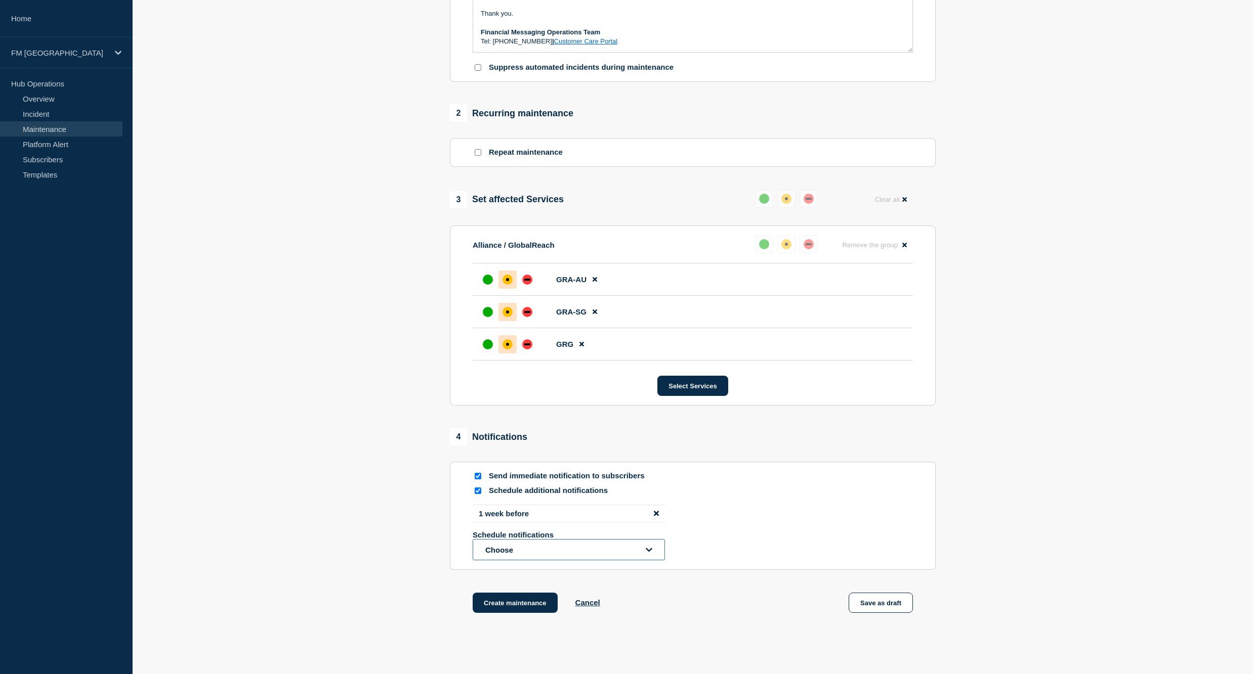
click at [654, 558] on button "Choose" at bounding box center [569, 549] width 192 height 21
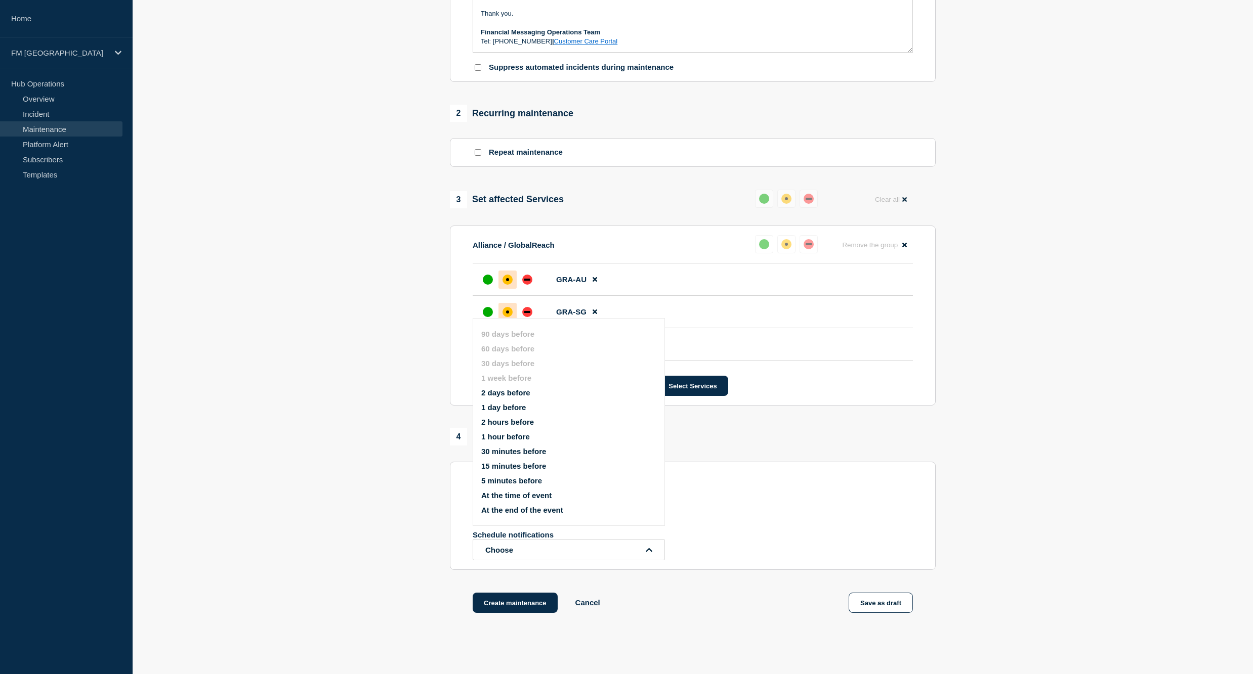
click at [502, 406] on button "1 day before" at bounding box center [503, 407] width 45 height 9
click at [792, 522] on div "1 week before 1 day before Schedule notifications Choose 90 days before 60 days…" at bounding box center [693, 541] width 440 height 73
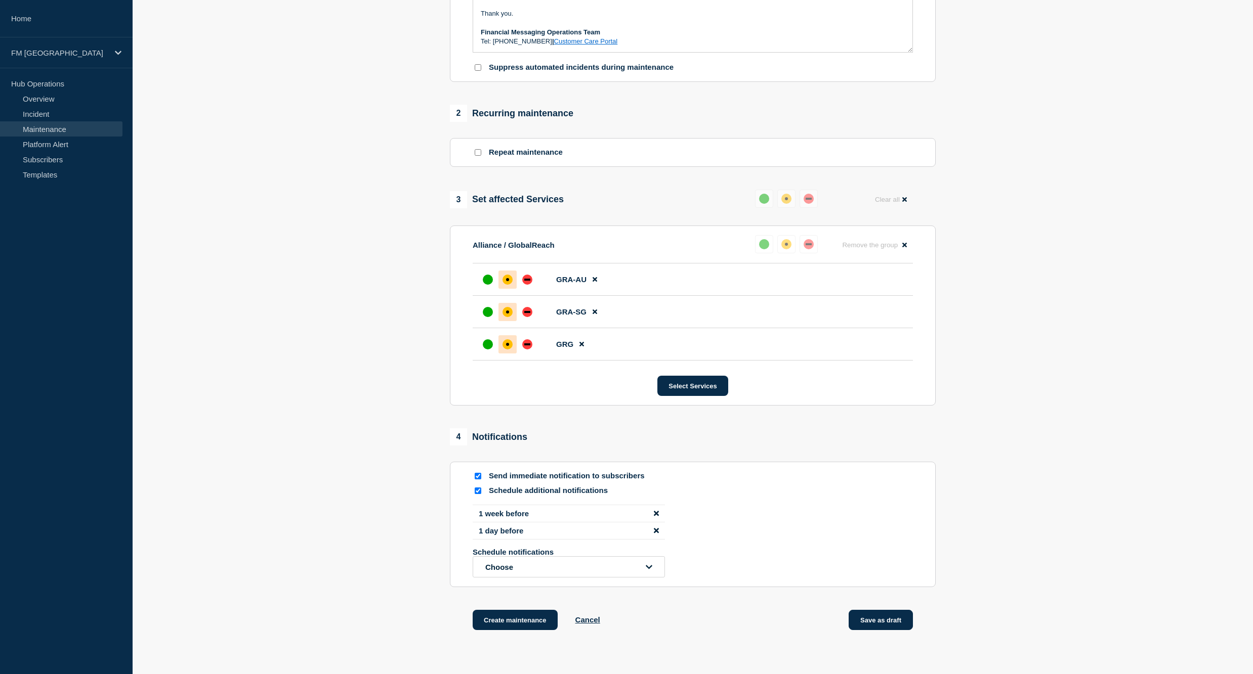
click at [873, 620] on button "Save as draft" at bounding box center [881, 620] width 64 height 20
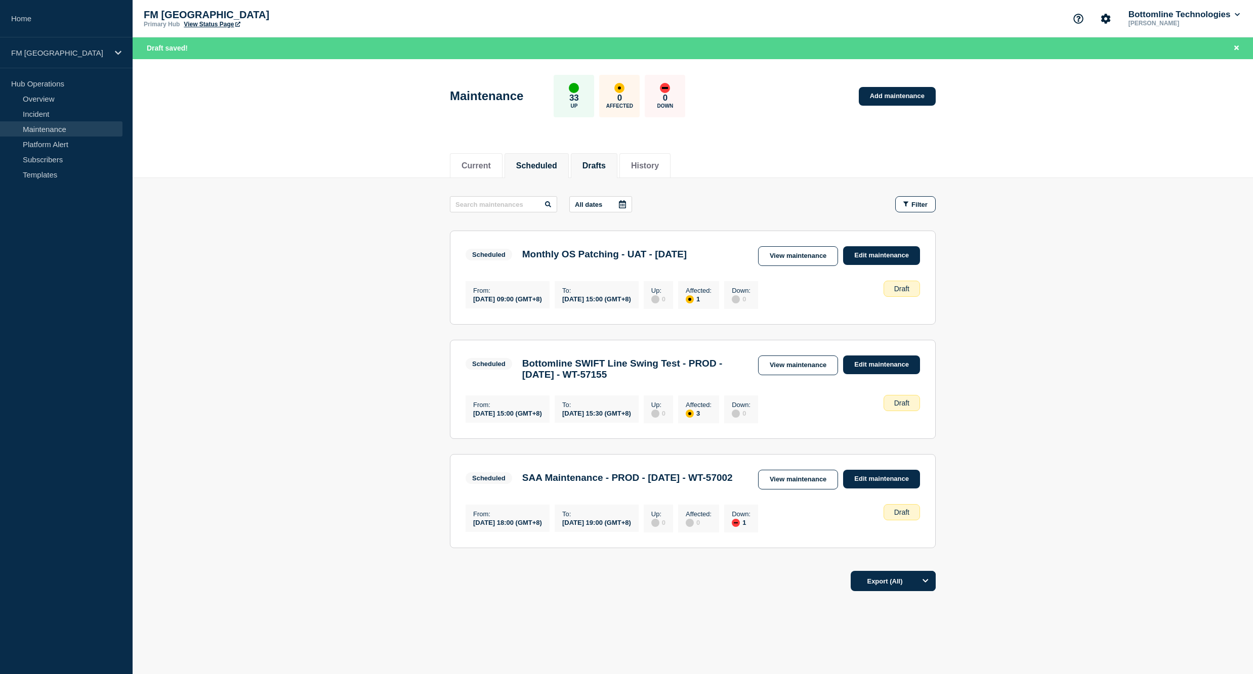
click at [544, 168] on button "Scheduled" at bounding box center [536, 165] width 41 height 9
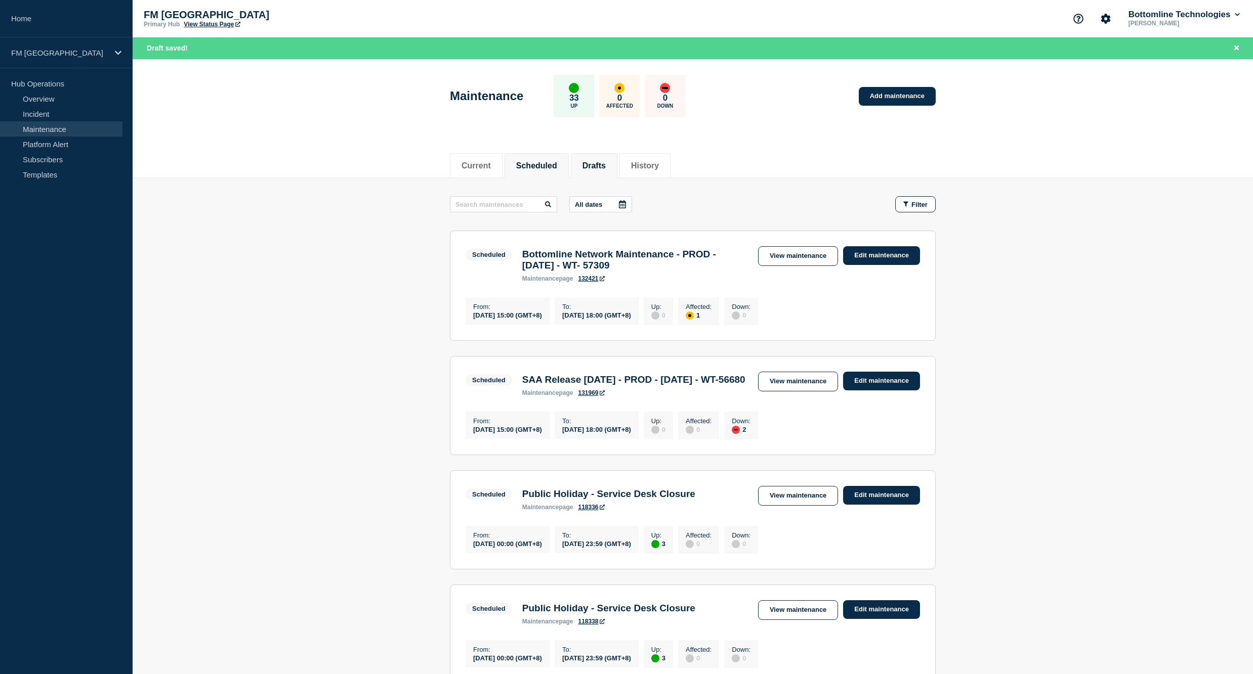
click at [606, 166] on button "Drafts" at bounding box center [593, 165] width 23 height 9
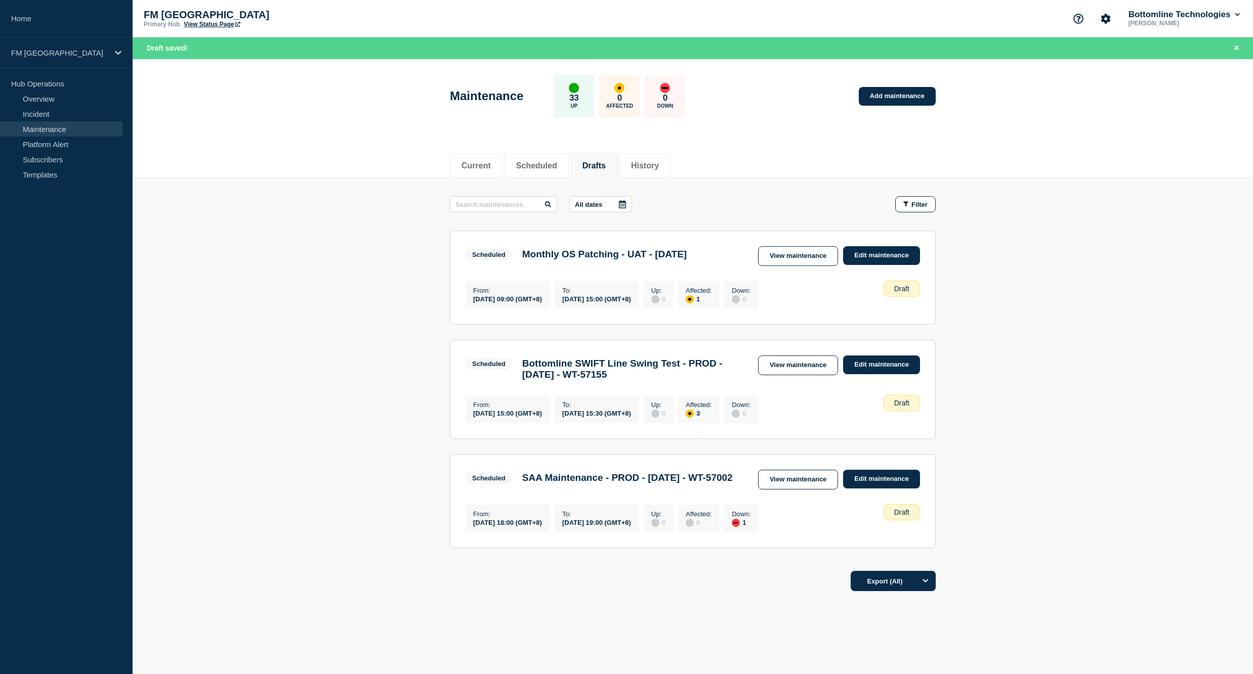
drag, startPoint x: 566, startPoint y: 268, endPoint x: 519, endPoint y: 256, distance: 48.6
click at [519, 256] on div "Monthly OS Patching - UAT - [DATE]" at bounding box center [604, 254] width 175 height 11
drag, startPoint x: 519, startPoint y: 256, endPoint x: 581, endPoint y: 272, distance: 64.3
click at [581, 260] on h3 "Monthly OS Patching - UAT - [DATE]" at bounding box center [604, 254] width 164 height 11
drag, startPoint x: 521, startPoint y: 257, endPoint x: 566, endPoint y: 271, distance: 46.7
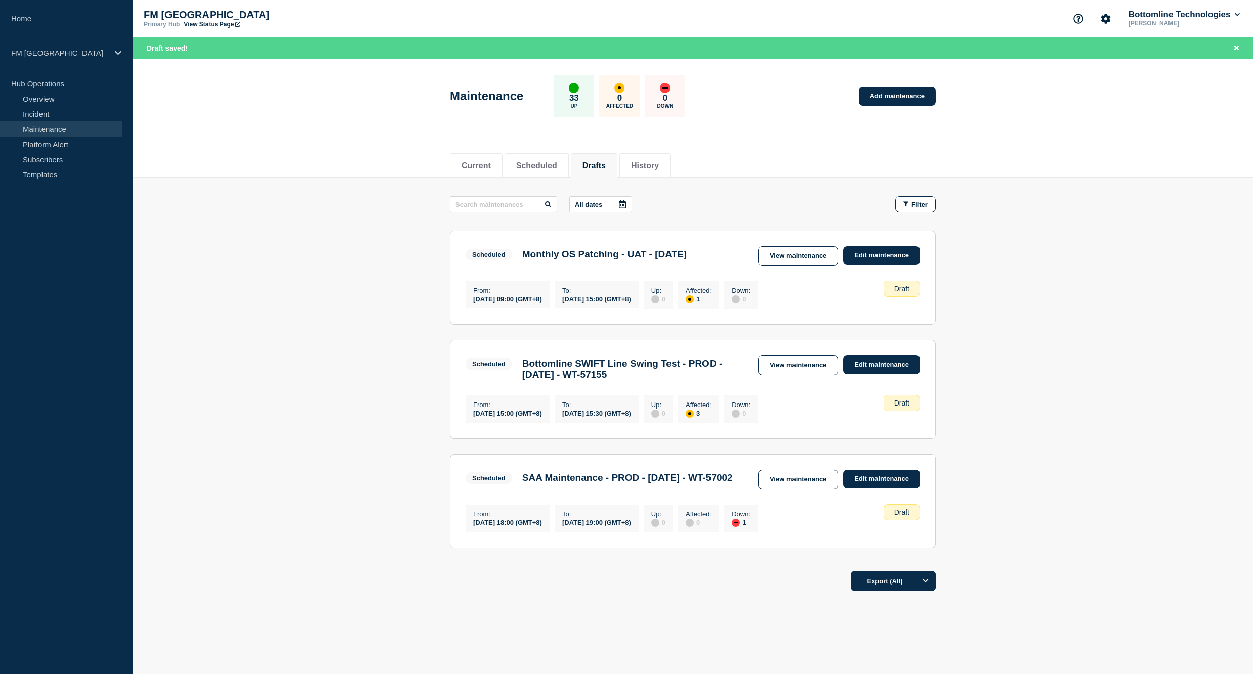
click at [566, 260] on div "Monthly OS Patching - UAT - [DATE]" at bounding box center [604, 254] width 175 height 11
click at [566, 260] on h3 "Monthly OS Patching - UAT - [DATE]" at bounding box center [604, 254] width 164 height 11
click at [796, 375] on link "View maintenance" at bounding box center [798, 366] width 80 height 20
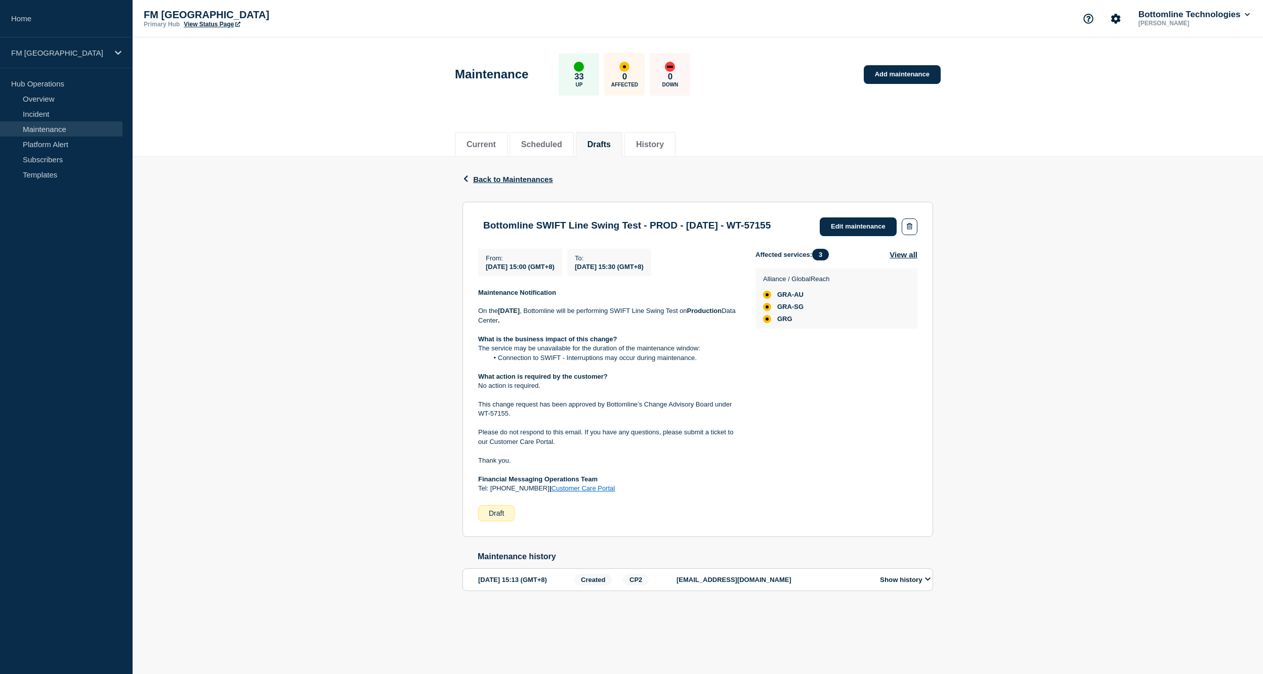
click at [600, 142] on button "Drafts" at bounding box center [598, 144] width 23 height 9
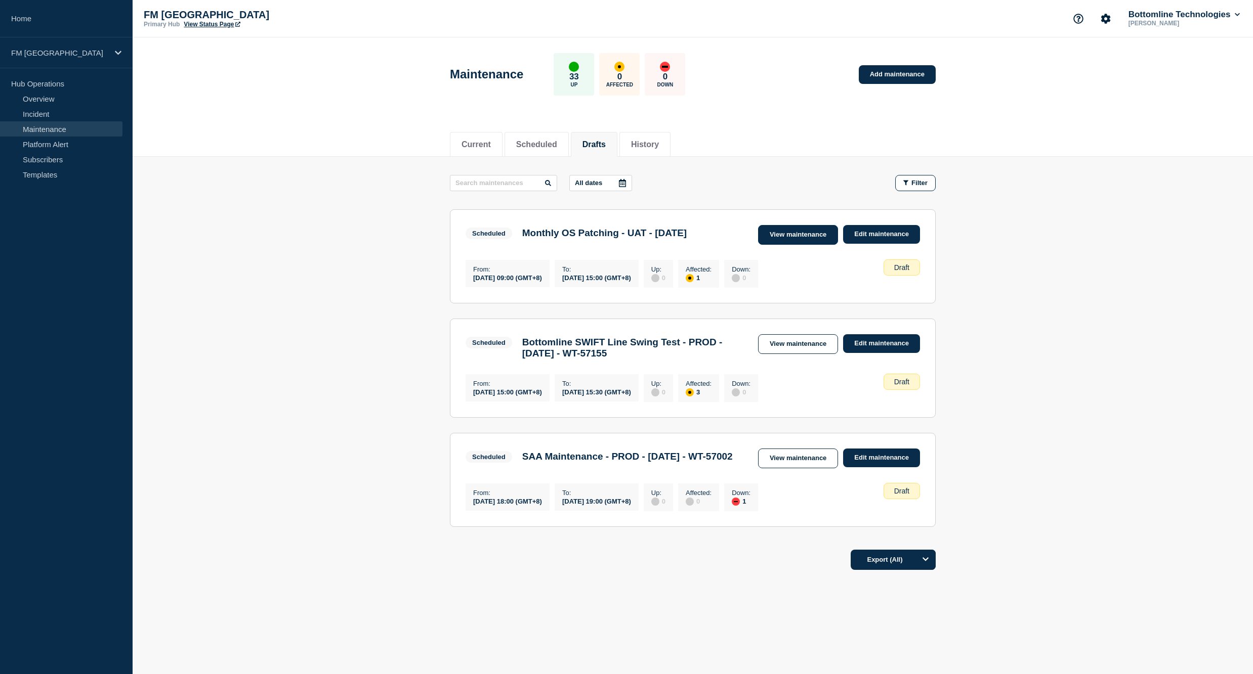
click at [803, 235] on link "View maintenance" at bounding box center [798, 235] width 80 height 20
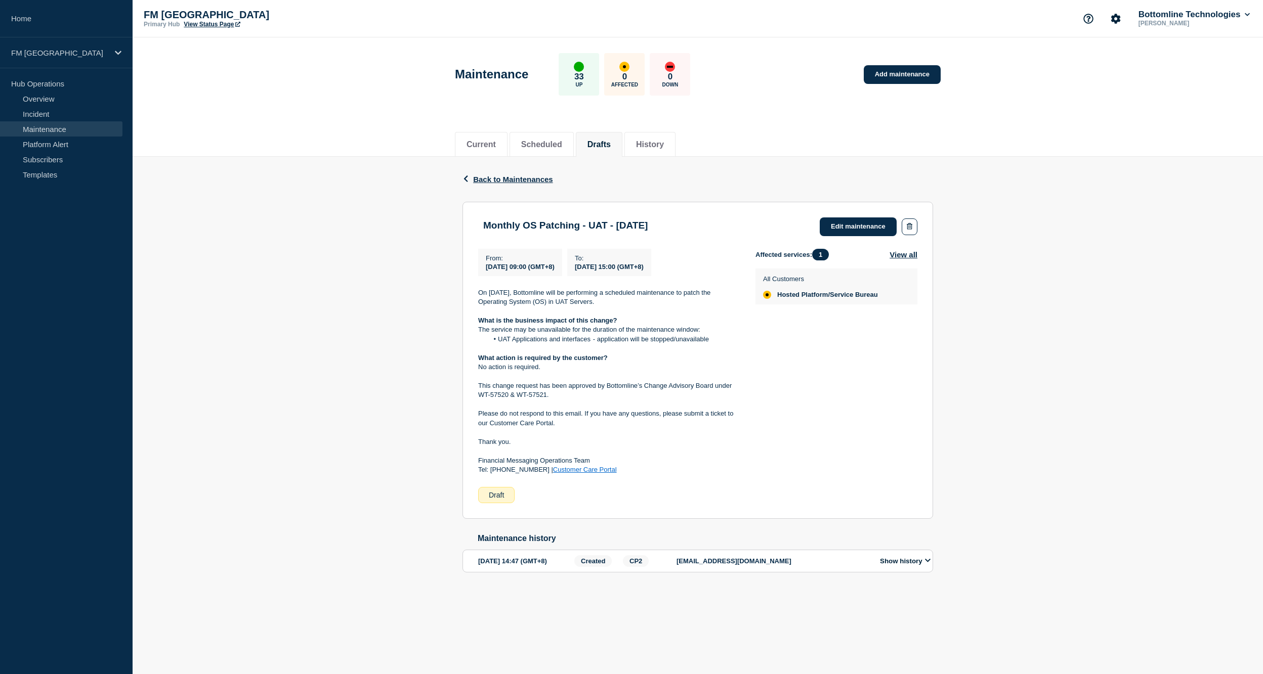
click at [866, 217] on section "Monthly OS Patching - UAT - [DATE] Edit maintenance From : [DATE] 09:00 (GMT+8)…" at bounding box center [697, 360] width 471 height 317
click at [863, 223] on link "Edit maintenance" at bounding box center [858, 227] width 77 height 19
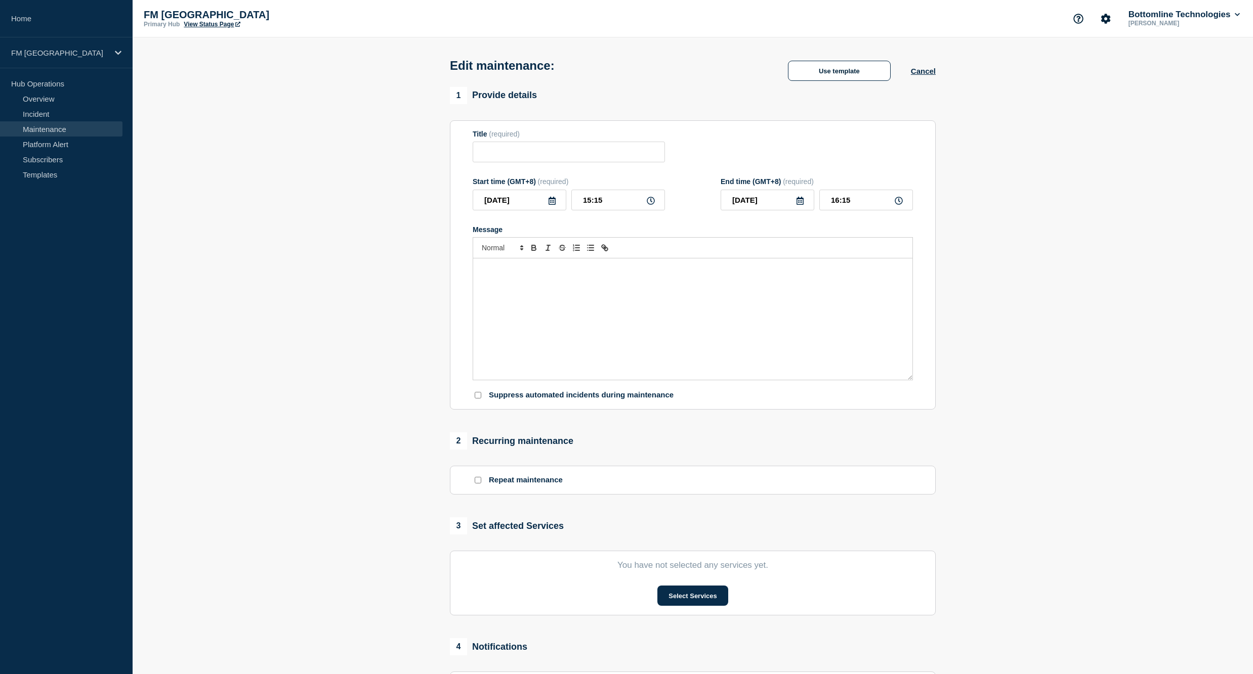
type input "Monthly OS Patching - UAT - [DATE]"
type input "[DATE]"
type input "09:00"
type input "[DATE]"
type input "15:00"
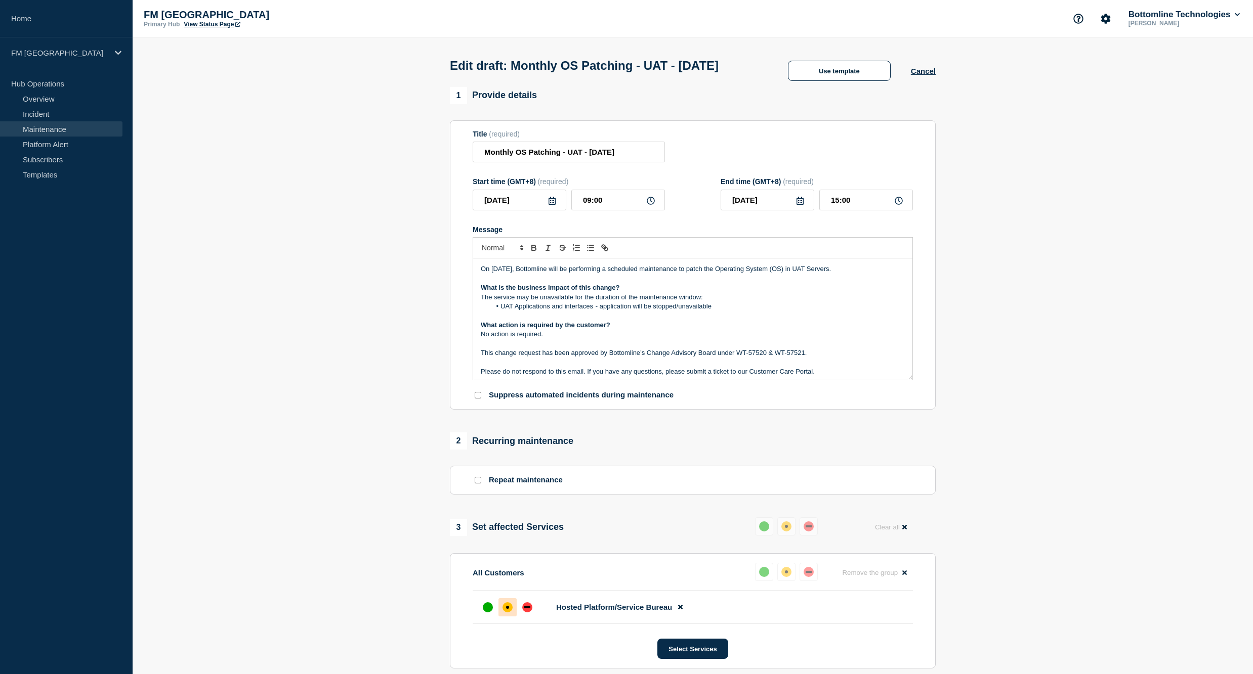
click at [1037, 391] on section "1 Provide details Title (required) Monthly OS Patching - UAT - [DATE] Start tim…" at bounding box center [693, 464] width 1120 height 755
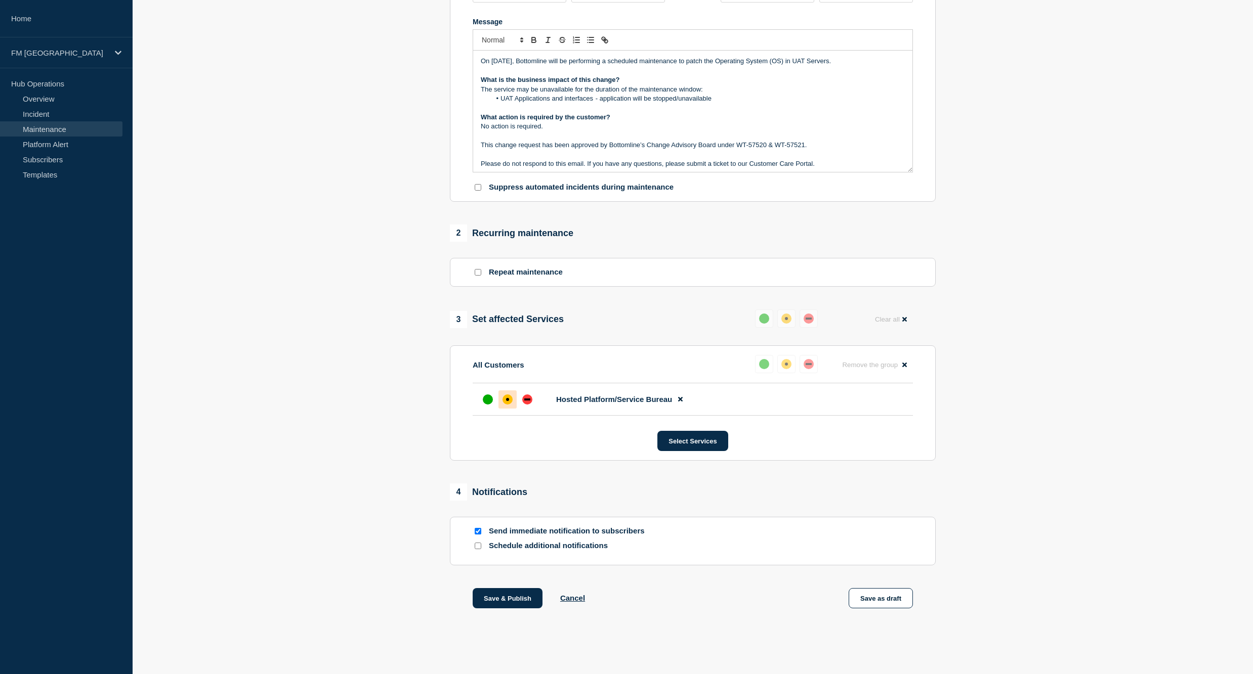
scroll to position [230, 0]
click at [478, 545] on input "Schedule additional notifications" at bounding box center [478, 546] width 7 height 7
checkbox input "true"
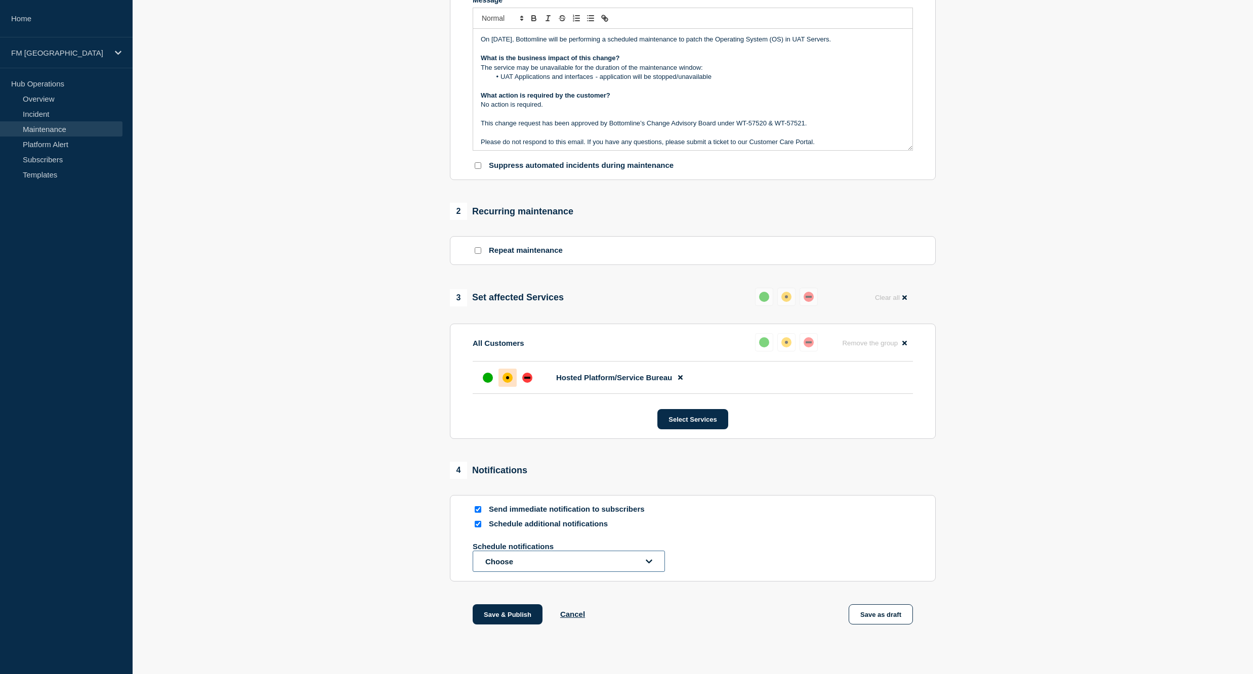
click at [518, 572] on button "Choose" at bounding box center [569, 561] width 192 height 21
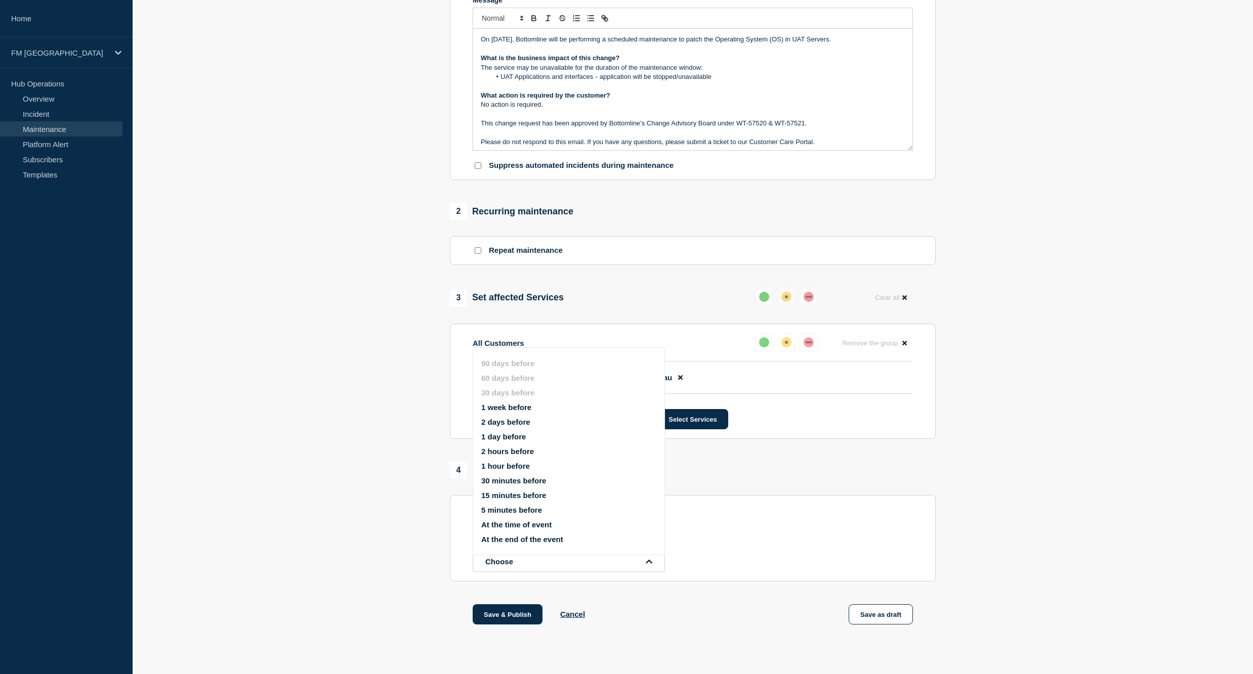
click at [519, 433] on button "1 day before" at bounding box center [503, 437] width 45 height 9
click at [784, 579] on div "1 day before Schedule notifications Choose 90 days before 60 days before 30 day…" at bounding box center [693, 566] width 440 height 56
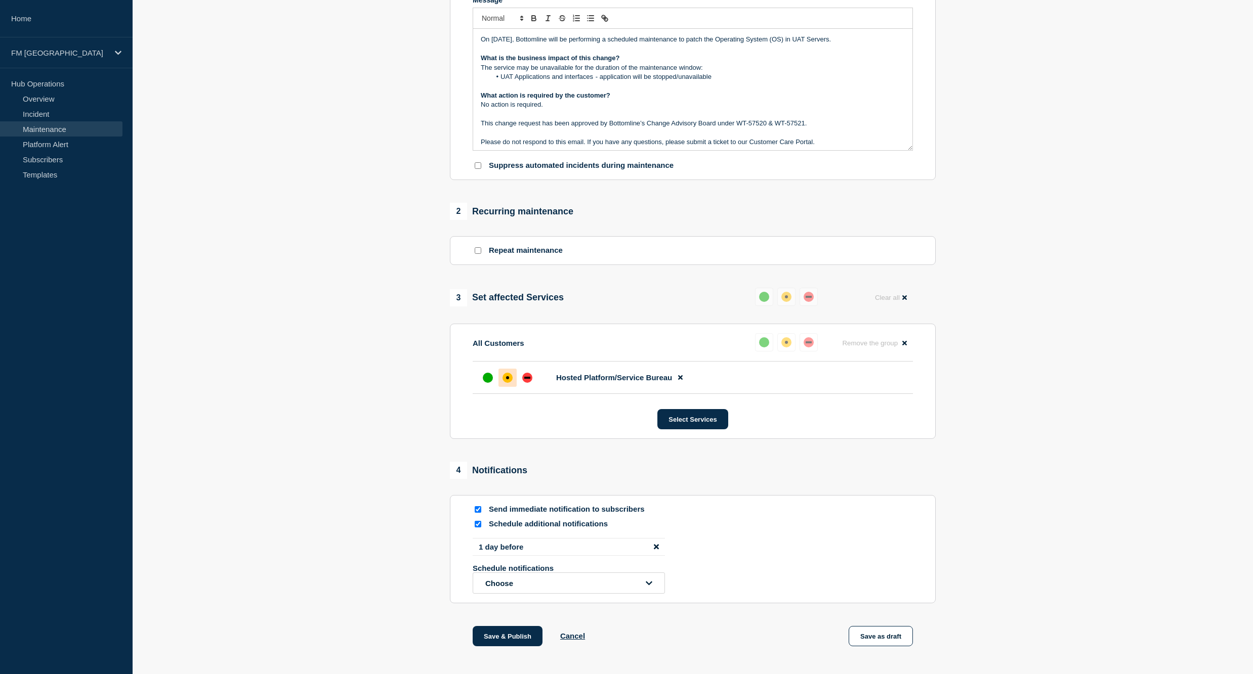
scroll to position [0, 0]
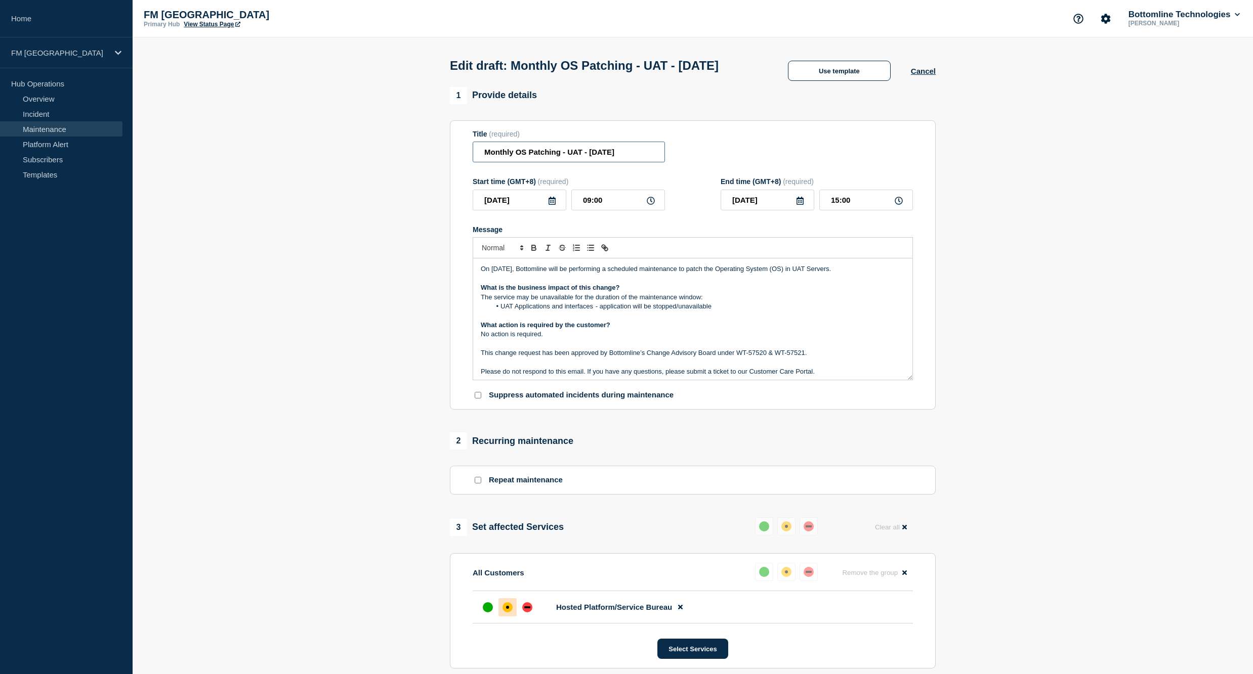
drag, startPoint x: 604, startPoint y: 175, endPoint x: 699, endPoint y: 175, distance: 95.6
click at [699, 163] on div "Title (required) Monthly OS Patching - UAT - [DATE]" at bounding box center [693, 146] width 440 height 33
click at [654, 162] on input "Monthly OS Patching - UAT - [DATE]" at bounding box center [569, 152] width 192 height 21
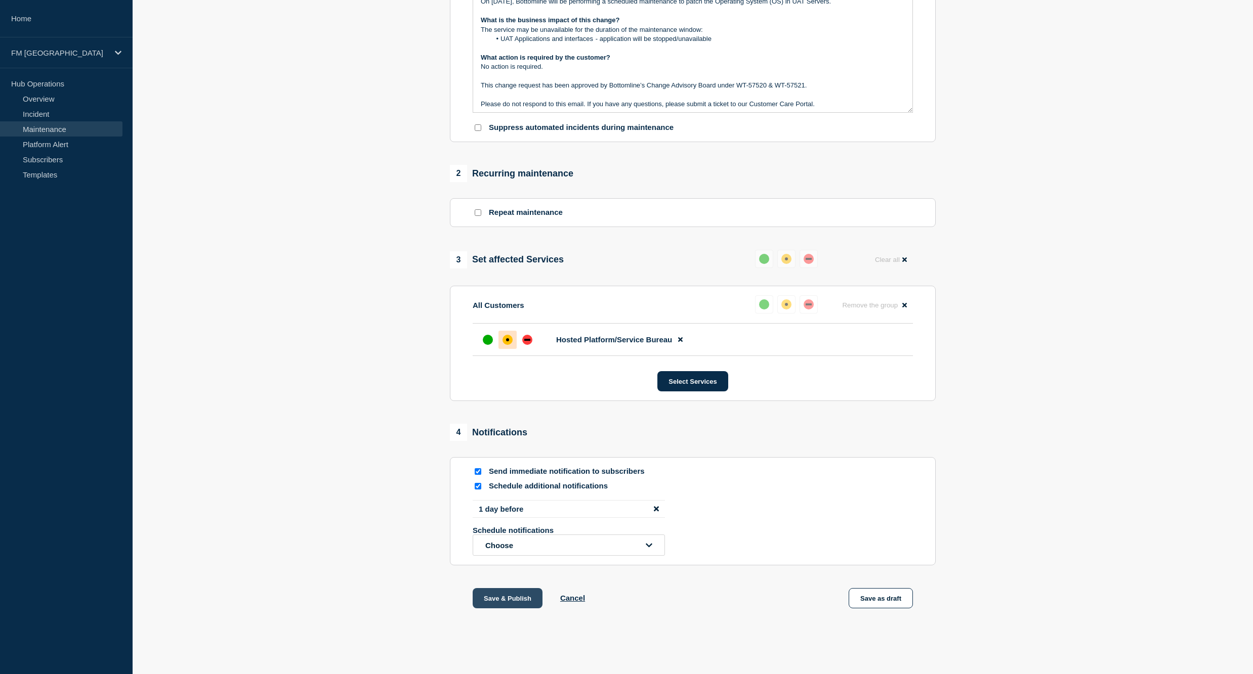
click at [513, 596] on button "Save & Publish" at bounding box center [508, 598] width 70 height 20
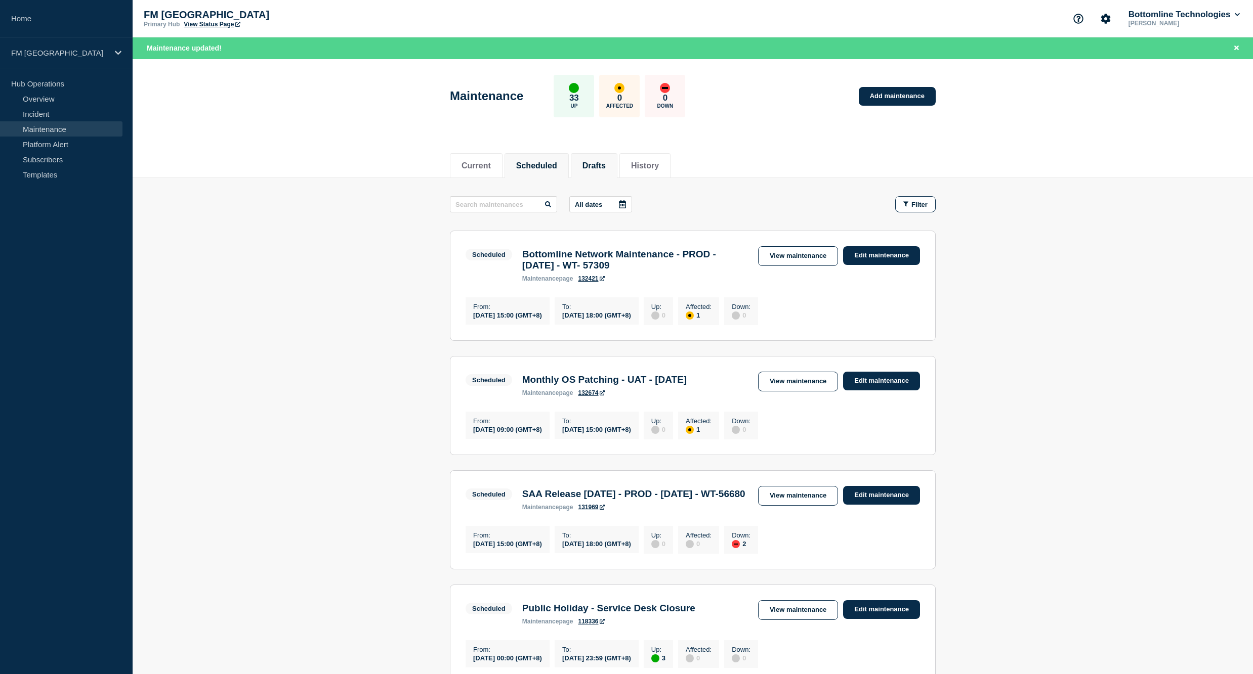
click at [595, 166] on button "Drafts" at bounding box center [593, 165] width 23 height 9
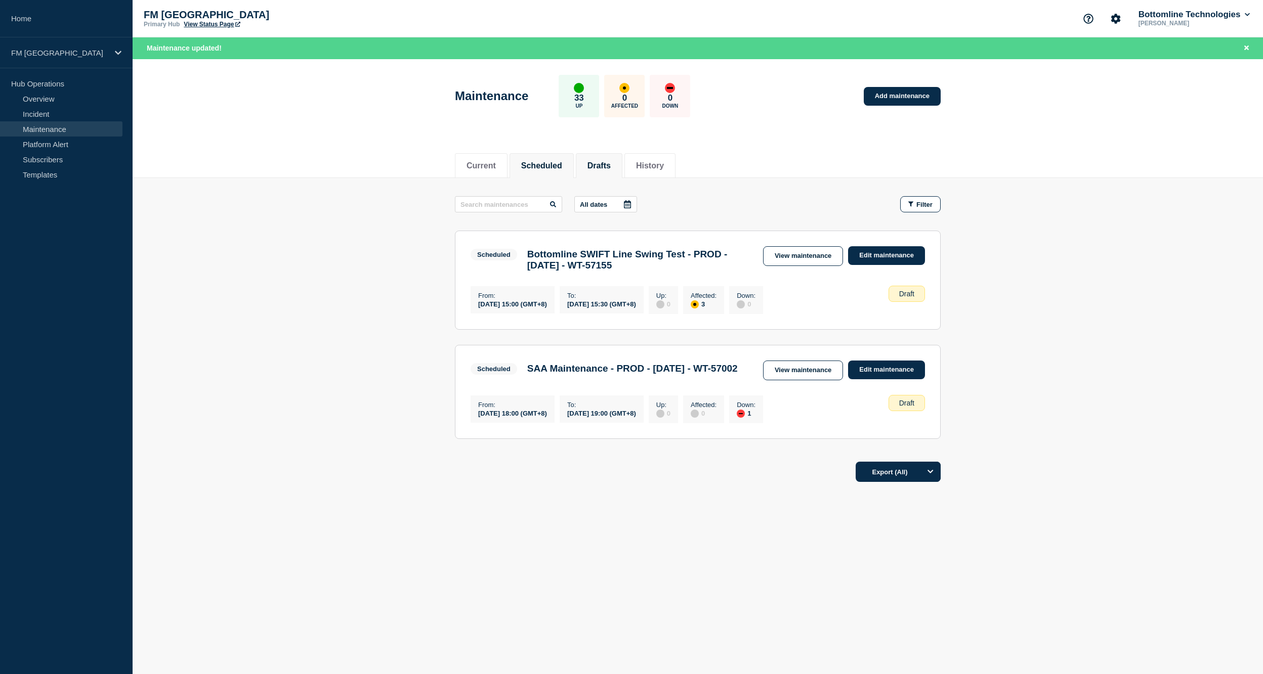
click at [553, 165] on button "Scheduled" at bounding box center [541, 165] width 41 height 9
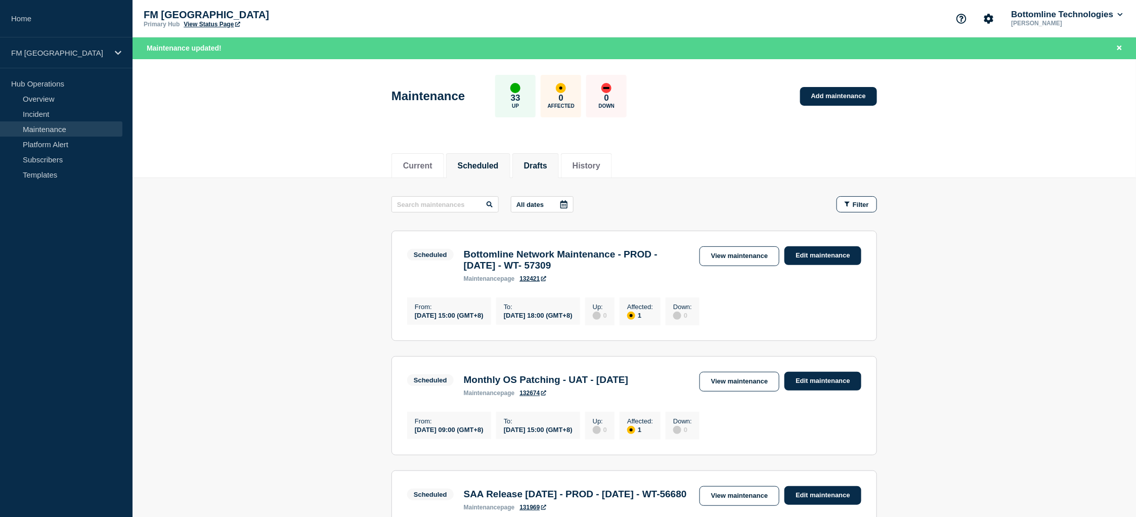
click at [546, 161] on button "Drafts" at bounding box center [535, 165] width 23 height 9
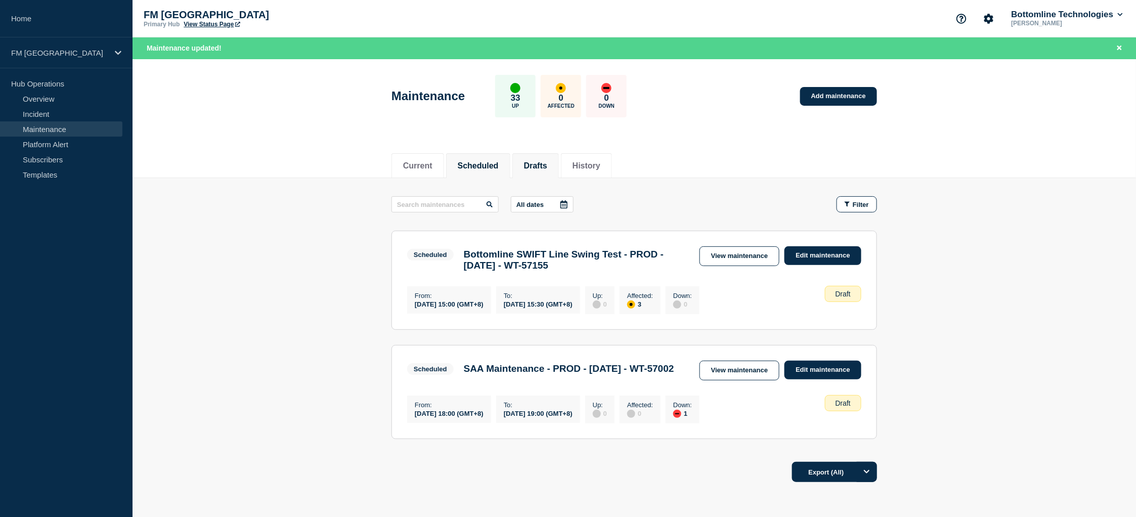
click at [483, 166] on button "Scheduled" at bounding box center [478, 165] width 41 height 9
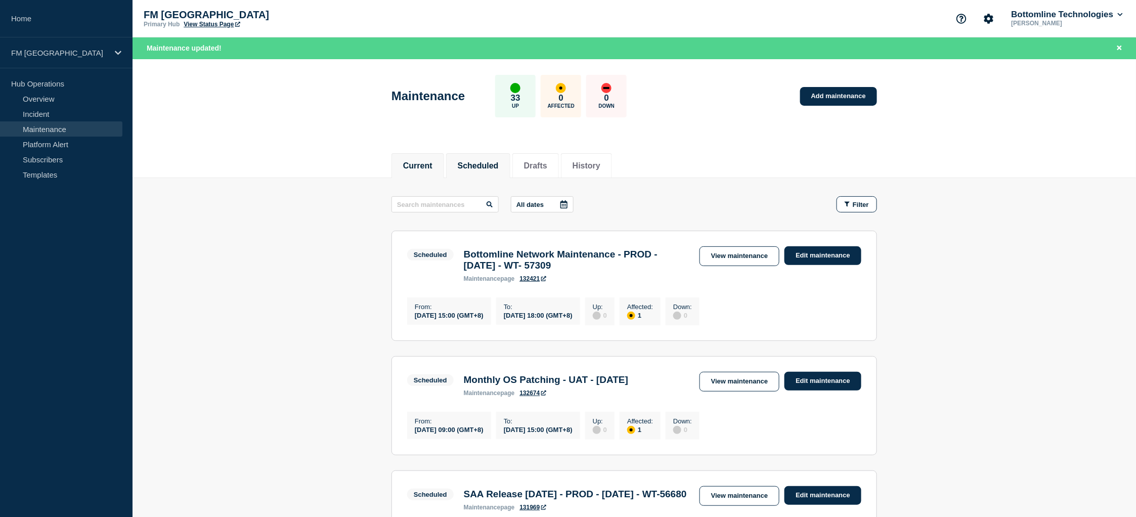
click at [424, 167] on button "Current" at bounding box center [417, 165] width 29 height 9
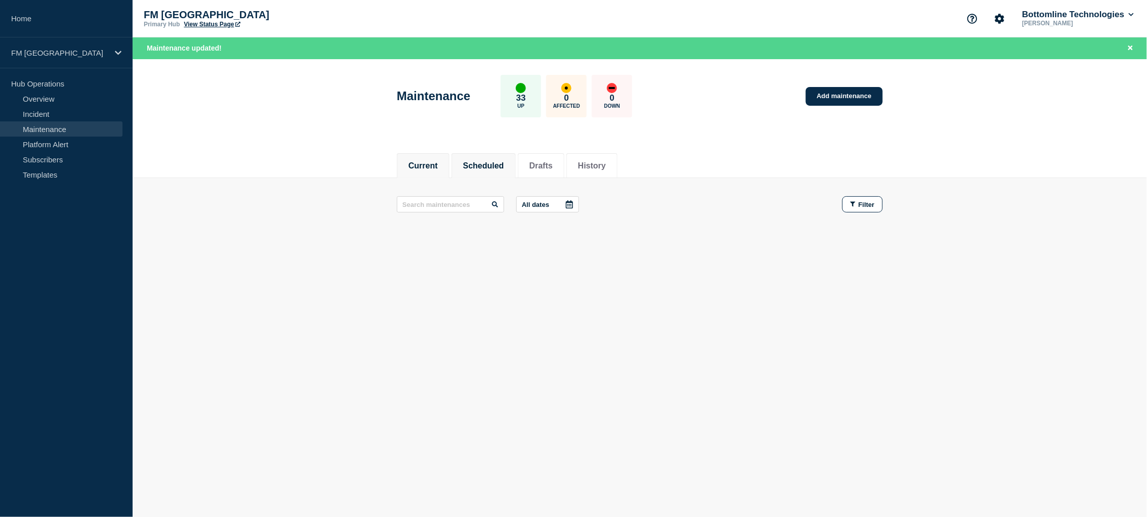
click at [490, 166] on button "Scheduled" at bounding box center [483, 165] width 41 height 9
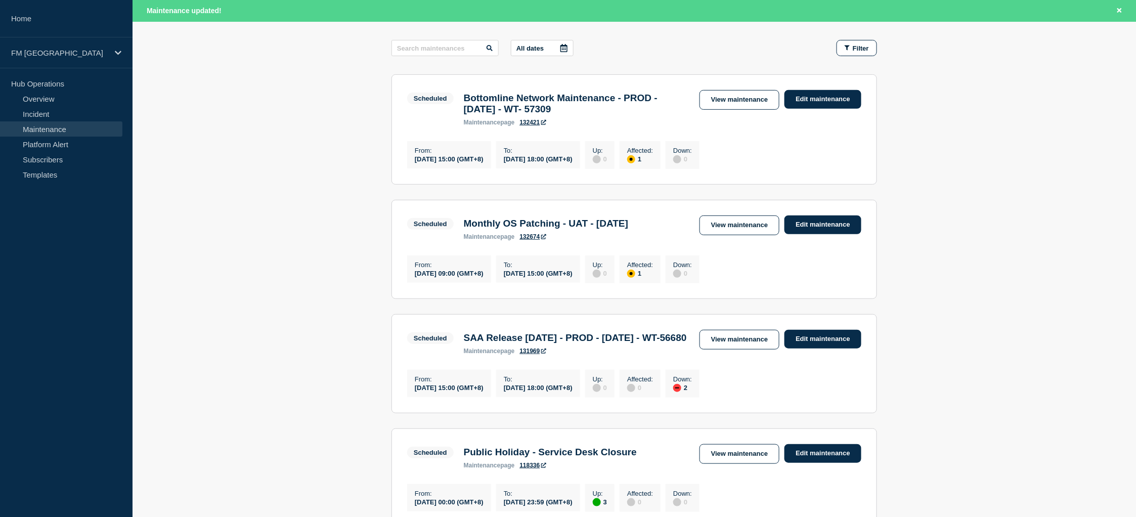
scroll to position [57, 0]
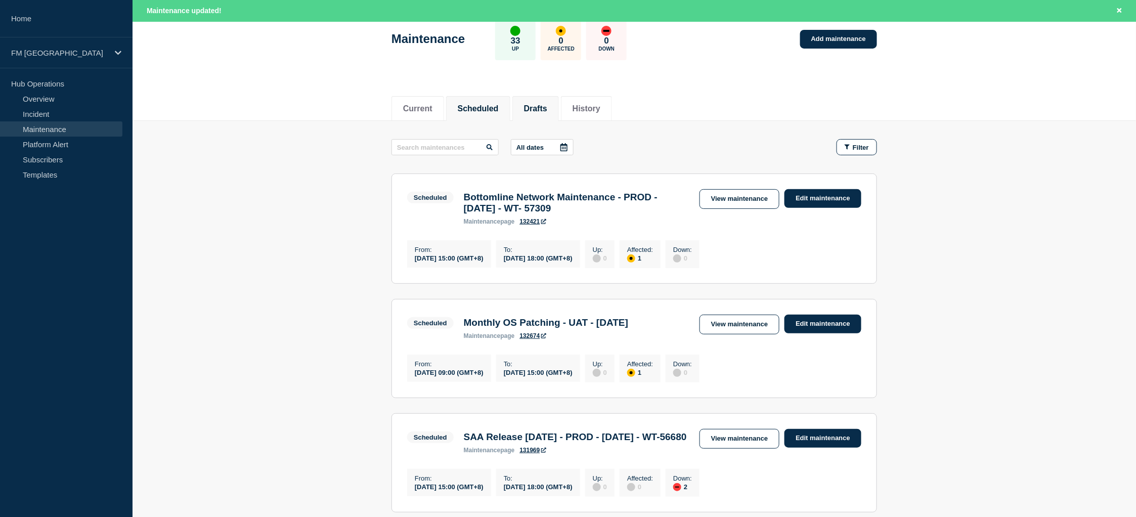
click at [555, 116] on li "Drafts" at bounding box center [536, 108] width 47 height 25
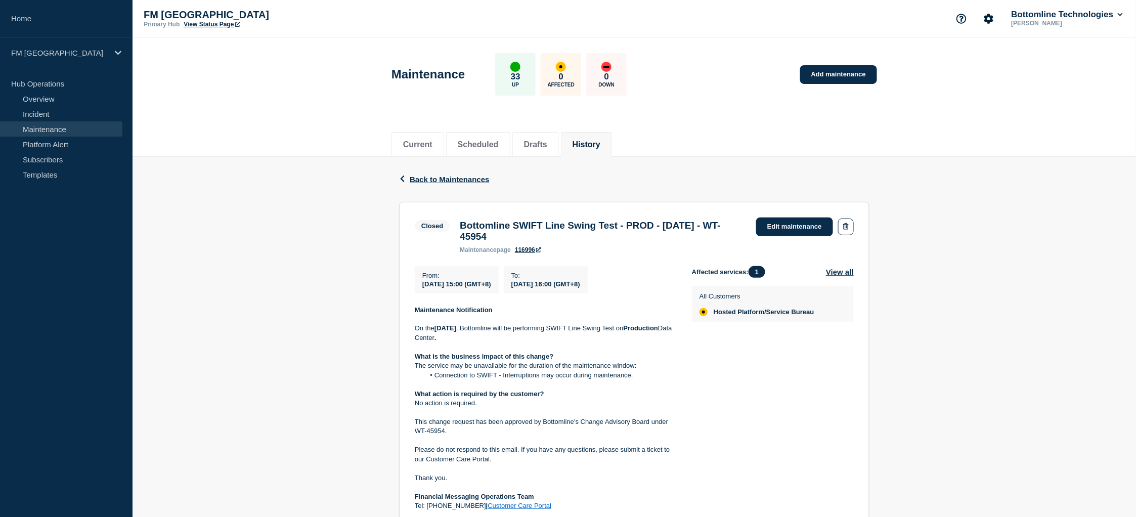
drag, startPoint x: 596, startPoint y: 239, endPoint x: 460, endPoint y: 229, distance: 136.0
click at [460, 229] on h3 "Bottomline SWIFT Line Swing Test - PROD - [DATE] - WT-45954" at bounding box center [603, 231] width 286 height 22
copy h3 "Bottomline SWIFT Line Swing Test - PROD - [DATE] - WT-45954"
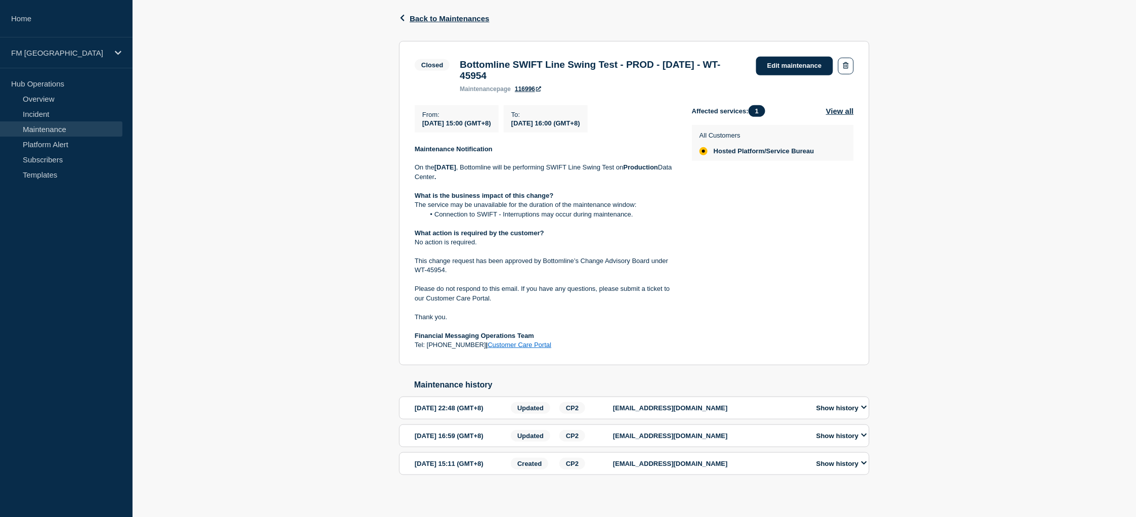
scroll to position [170, 0]
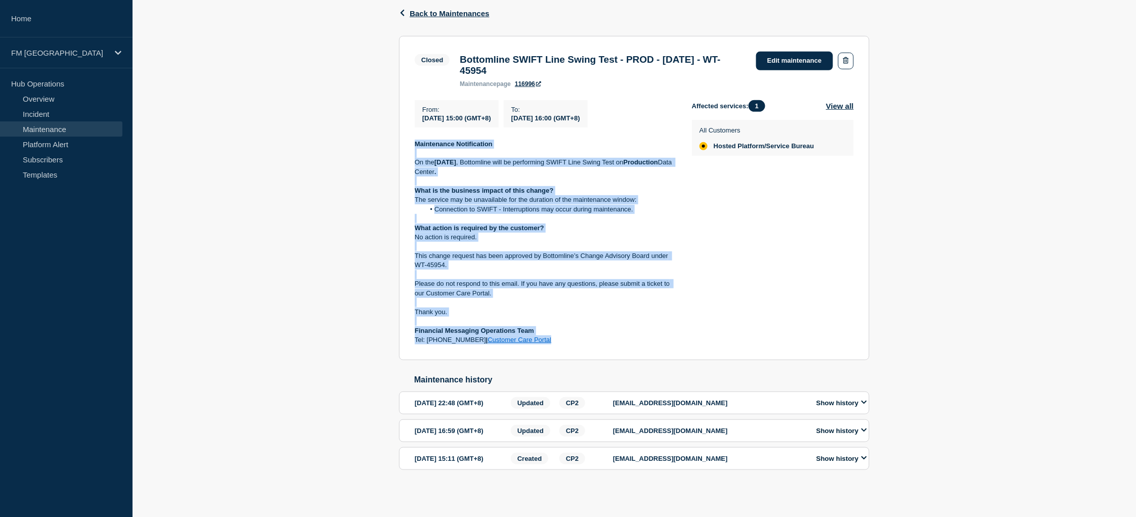
drag, startPoint x: 415, startPoint y: 145, endPoint x: 578, endPoint y: 337, distance: 252.0
click at [578, 337] on div "Maintenance Notification On the [DATE] , Bottomline will be performing SWIFT Li…" at bounding box center [545, 242] width 261 height 205
copy div "Maintenance Notification On the [DATE] , Bottomline will be performing SWIFT Li…"
